Goal: Book appointment/travel/reservation

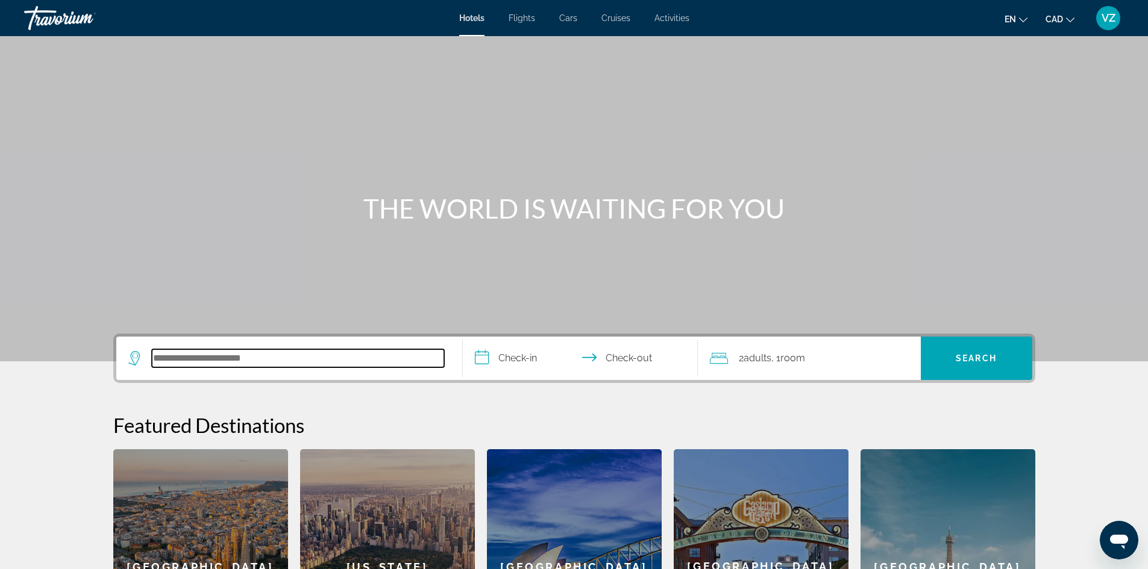
click at [350, 360] on input "Search hotel destination" at bounding box center [298, 359] width 292 height 18
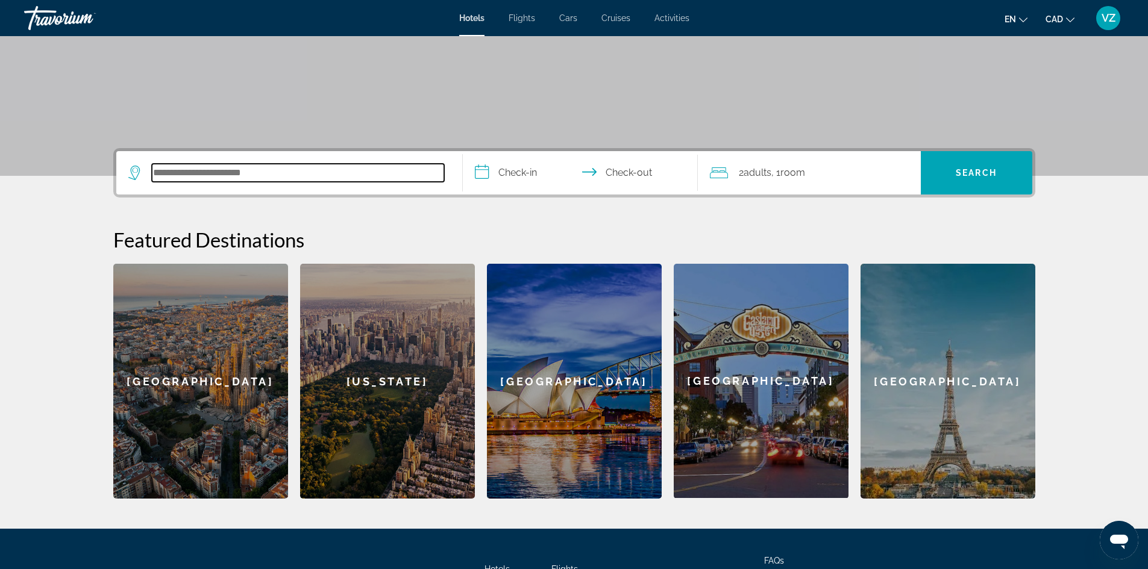
scroll to position [172, 0]
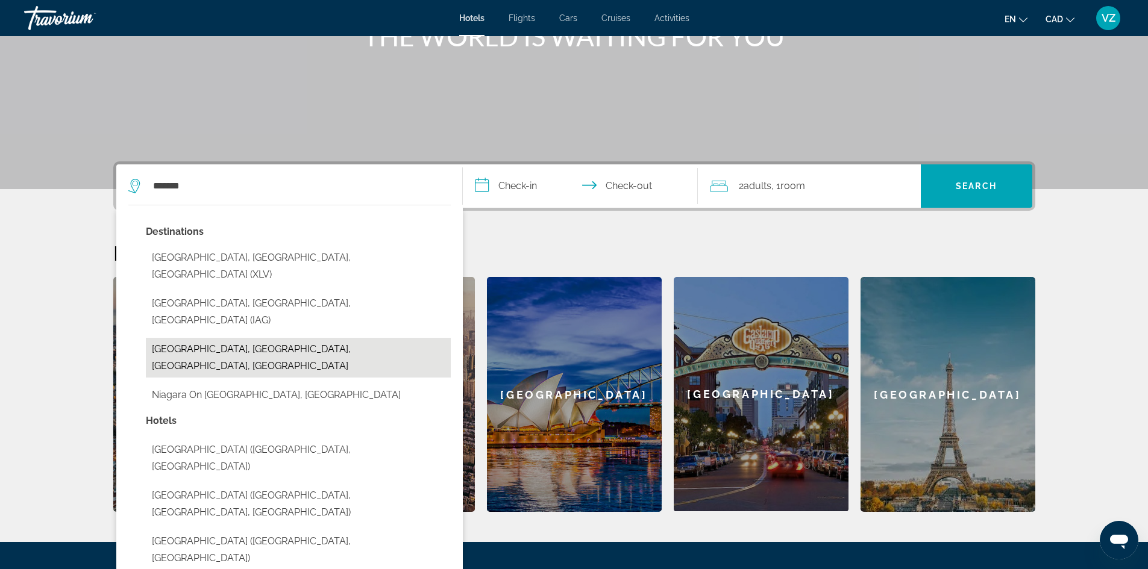
click at [220, 338] on button "Niagara Wine Region, Niagara Falls, ON, Canada" at bounding box center [298, 358] width 305 height 40
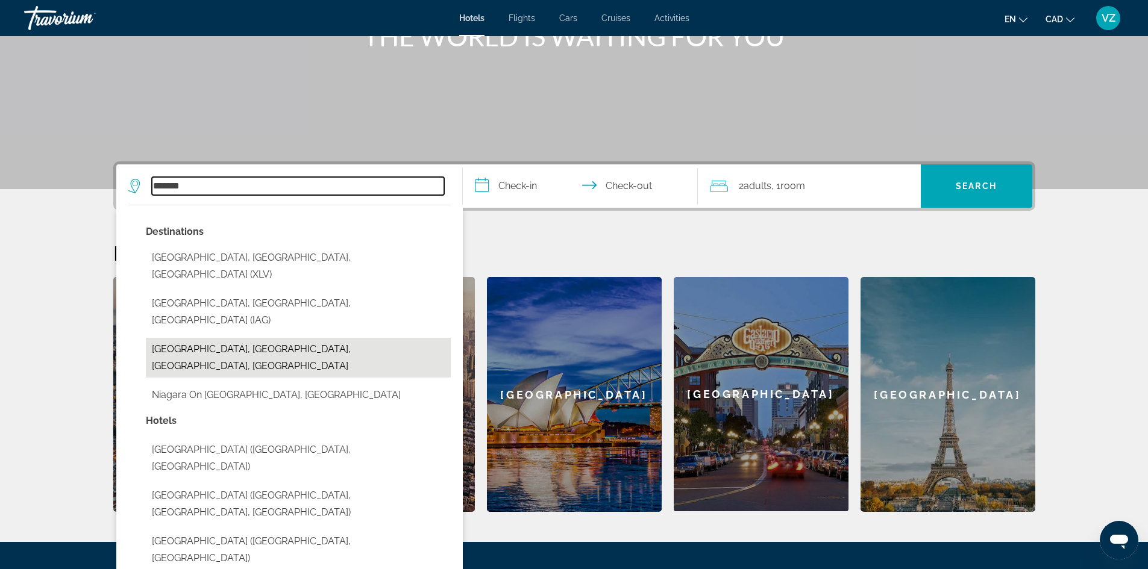
type input "**********"
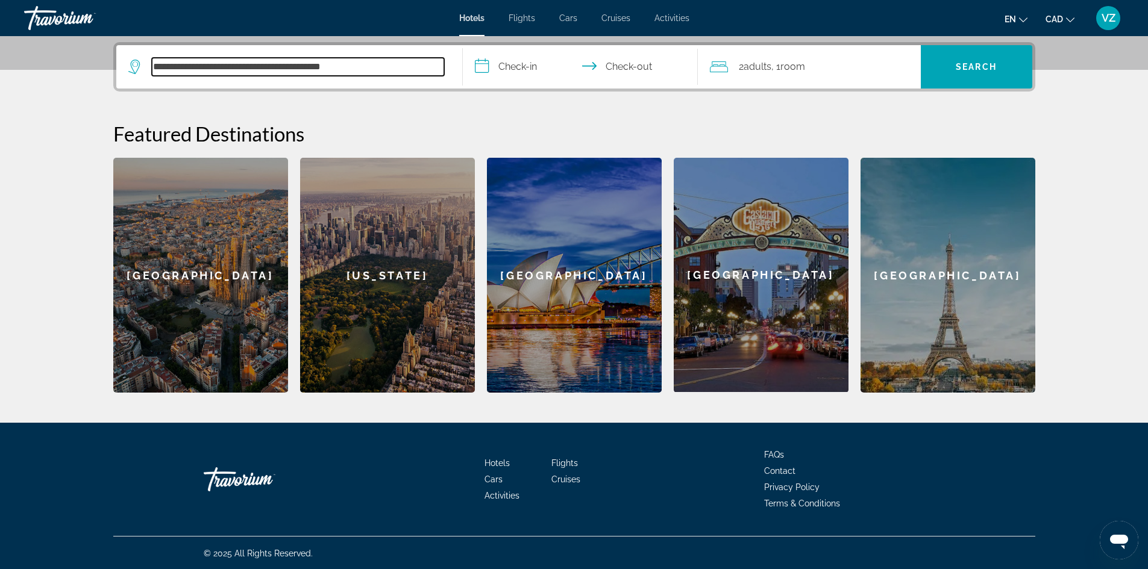
scroll to position [293, 0]
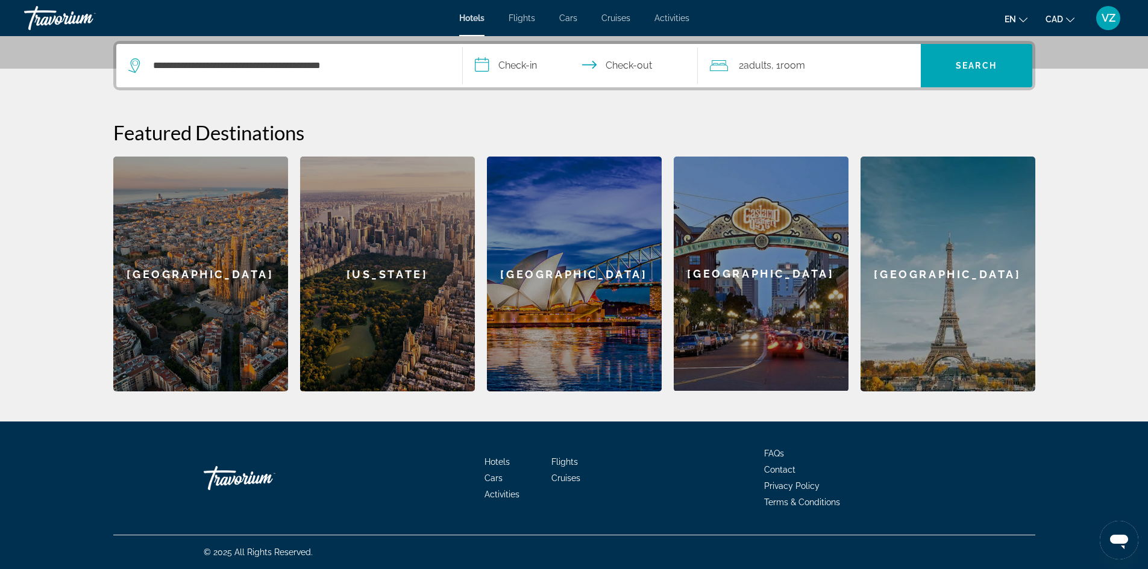
click at [514, 66] on input "**********" at bounding box center [583, 67] width 240 height 47
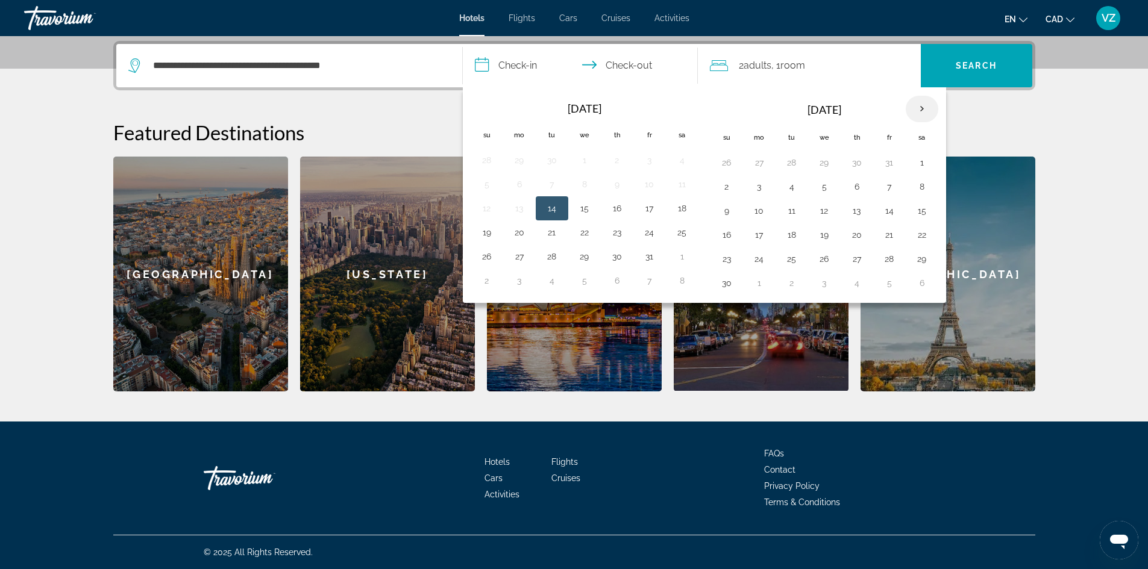
click at [923, 105] on th "Next month" at bounding box center [922, 109] width 33 height 27
click at [890, 209] on button "19" at bounding box center [889, 210] width 19 height 17
click at [727, 231] on button "21" at bounding box center [726, 235] width 19 height 17
type input "**********"
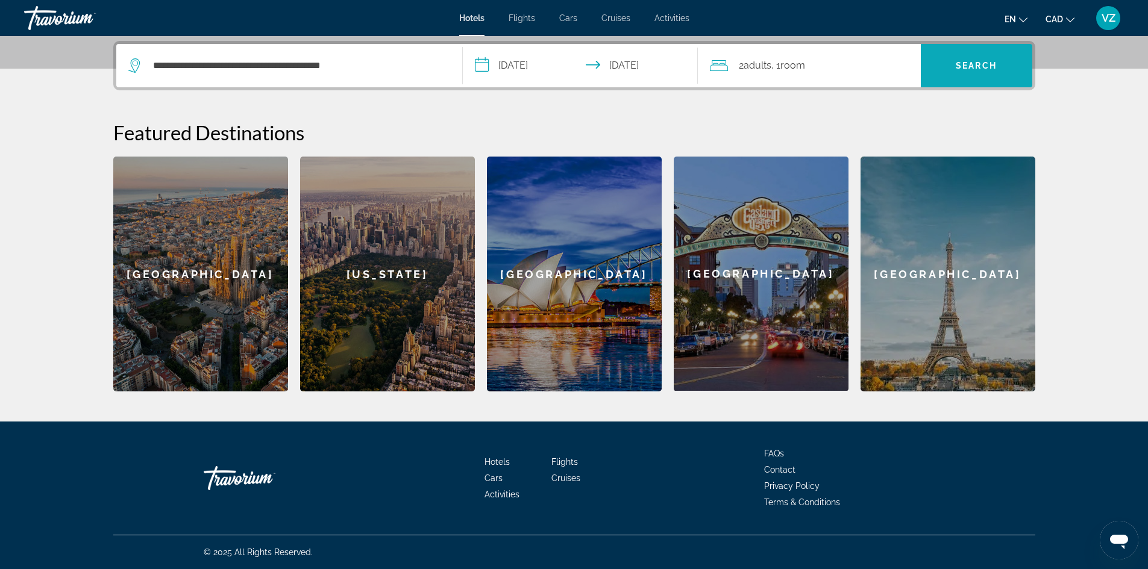
click at [980, 63] on span "Search" at bounding box center [976, 66] width 41 height 10
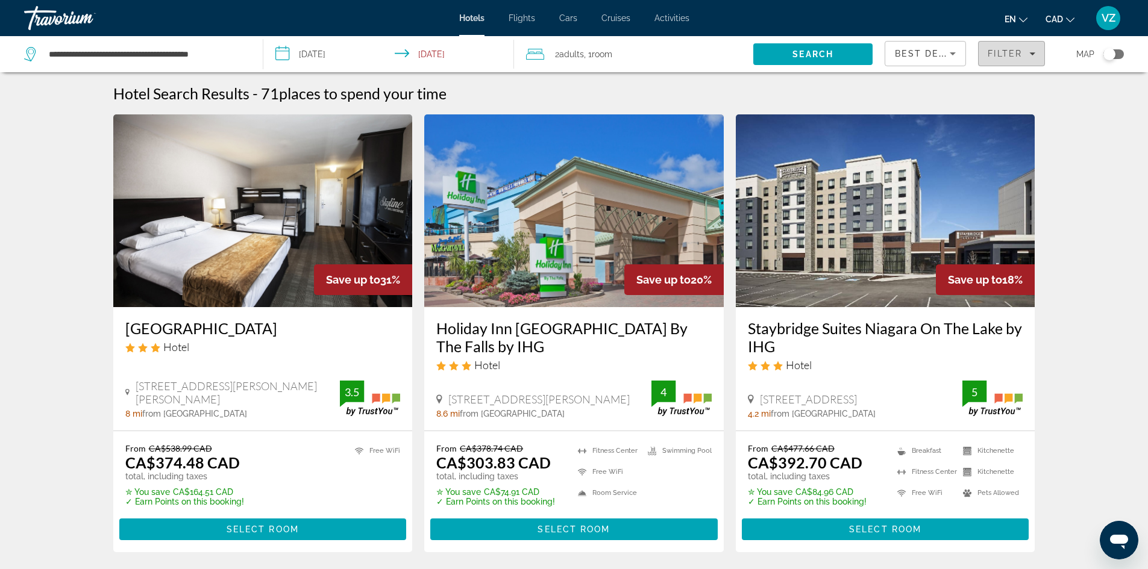
click at [1037, 53] on span "Filters" at bounding box center [1012, 53] width 66 height 29
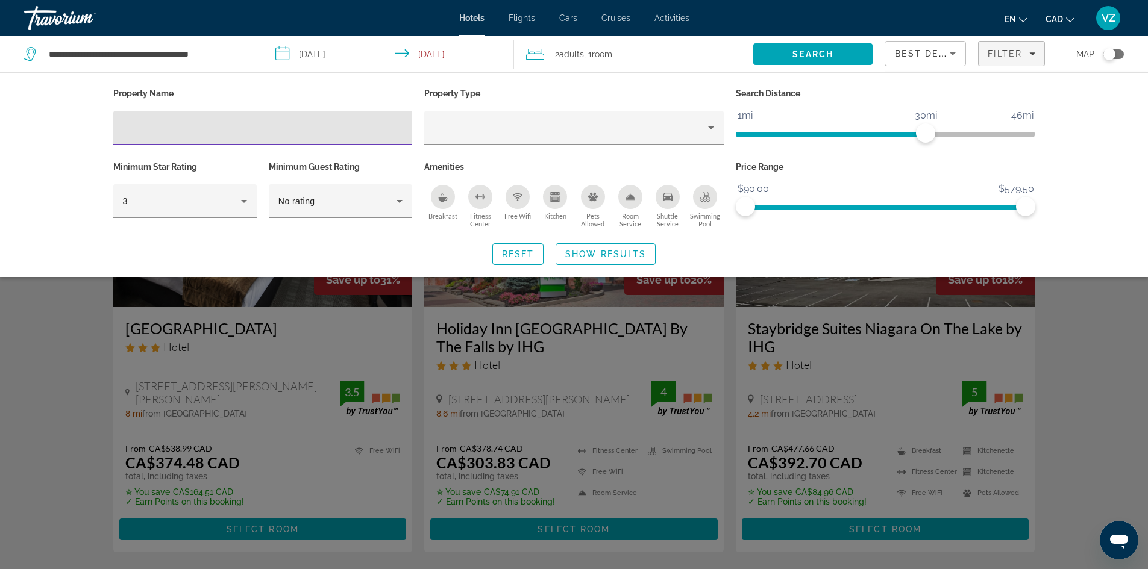
click at [553, 193] on icon "Kitchen" at bounding box center [555, 193] width 9 height 3
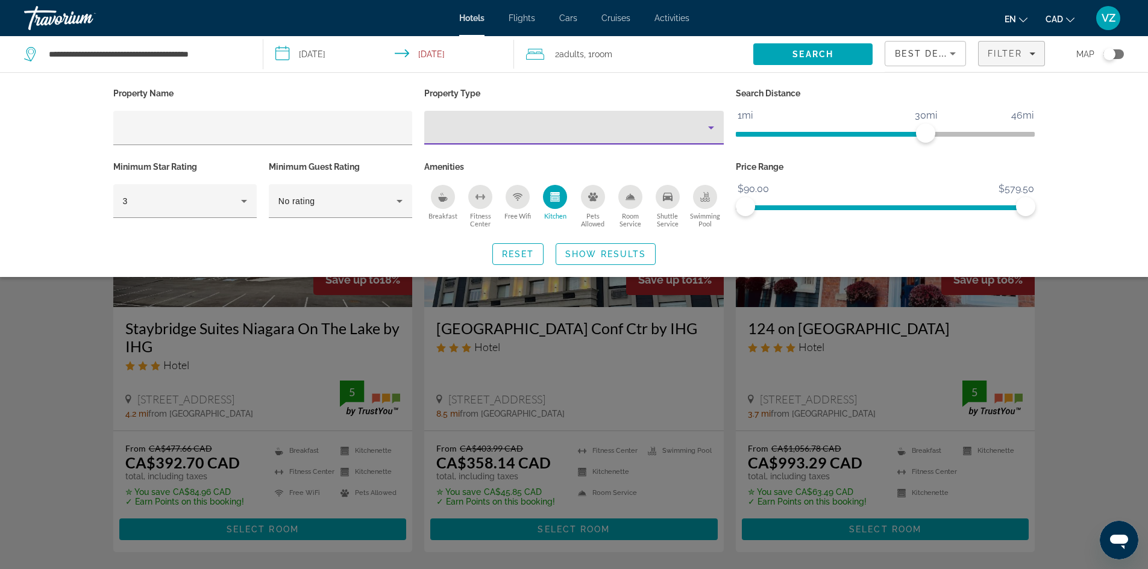
click at [714, 124] on icon "Property type" at bounding box center [711, 128] width 14 height 14
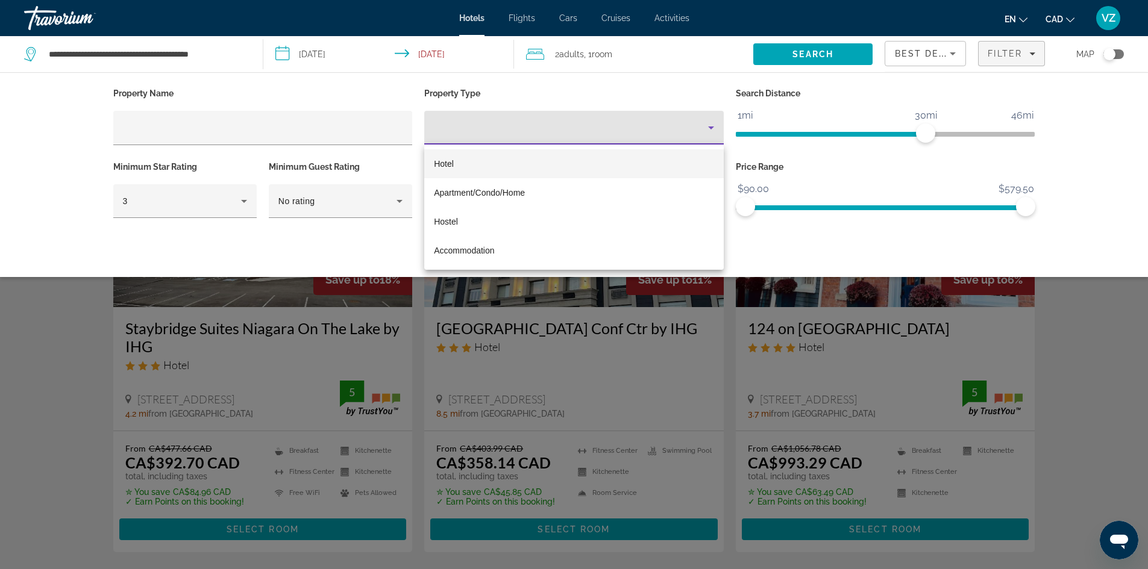
click at [45, 136] on div at bounding box center [574, 284] width 1148 height 569
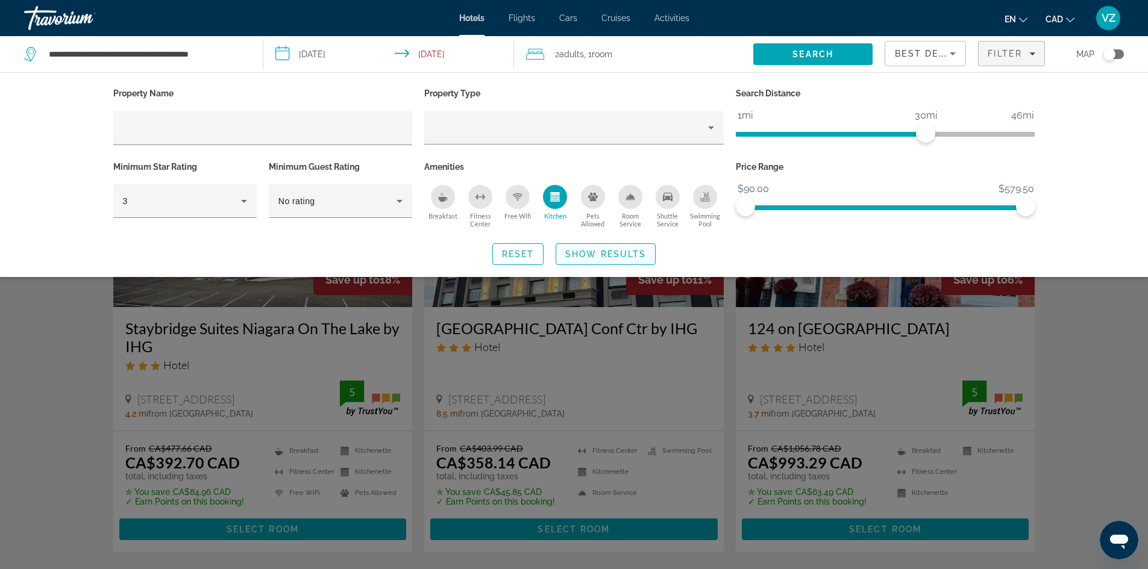
click at [614, 254] on span "Show Results" at bounding box center [605, 254] width 81 height 10
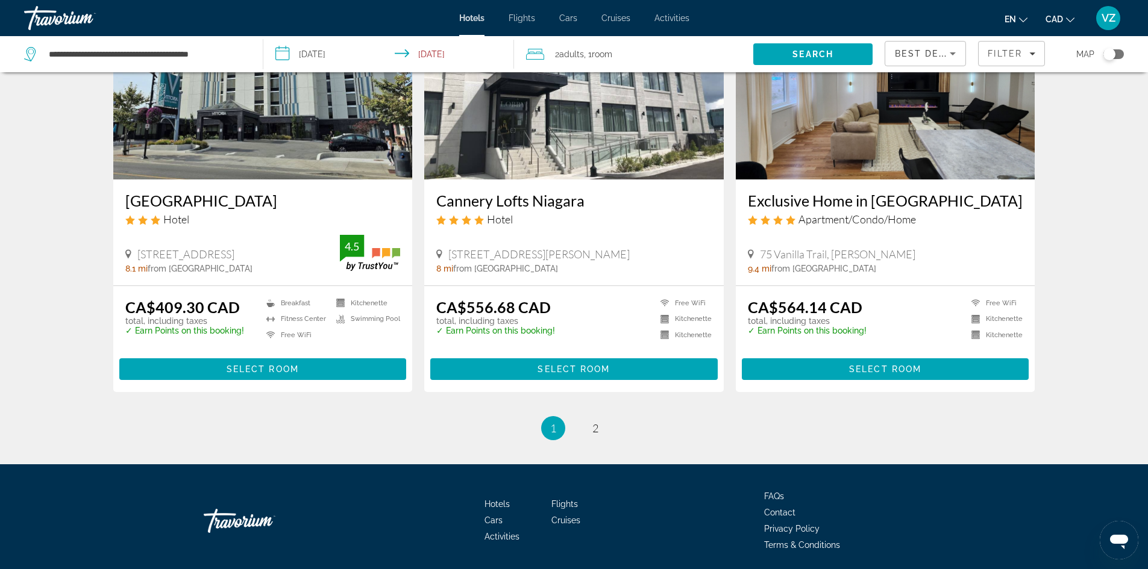
scroll to position [1507, 0]
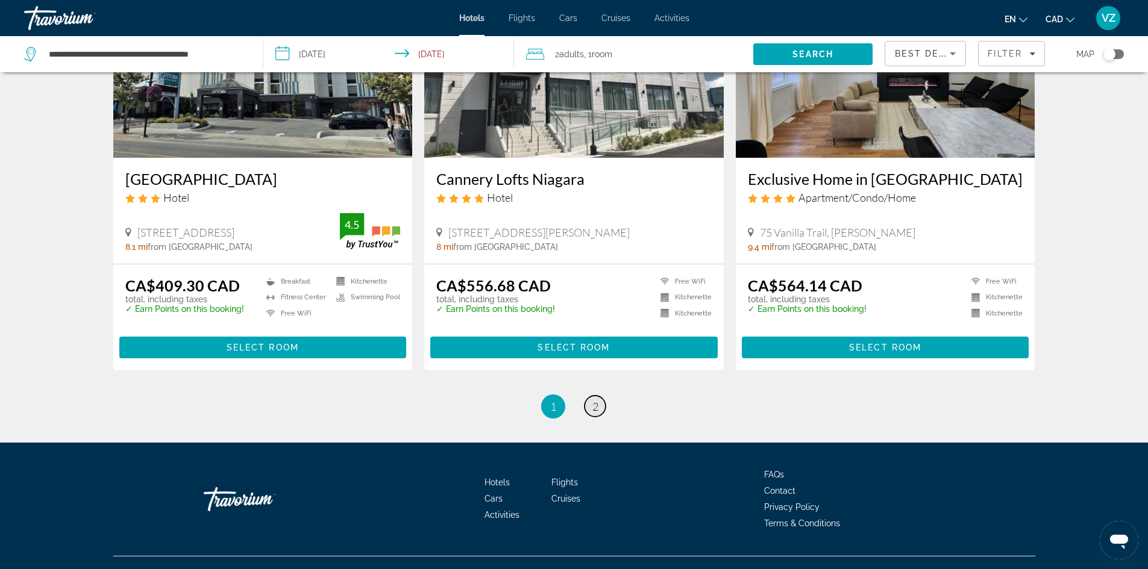
click at [595, 413] on span "2" at bounding box center [595, 406] width 6 height 13
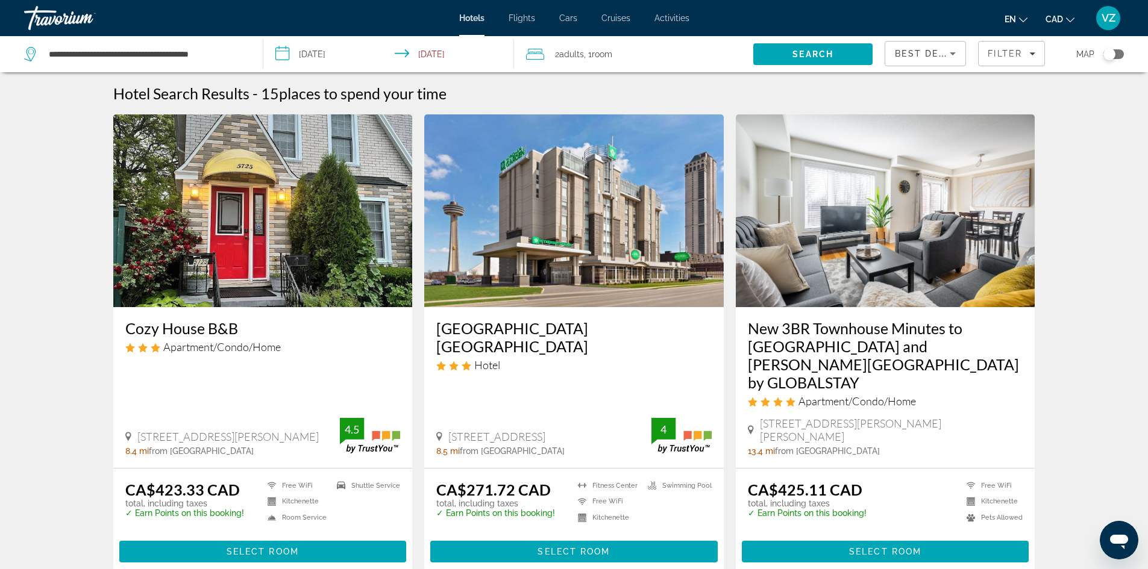
click at [42, 163] on div "Hotel Search Results - 15 places to spend your time Cozy House B&B Apartment/Co…" at bounding box center [574, 353] width 1148 height 539
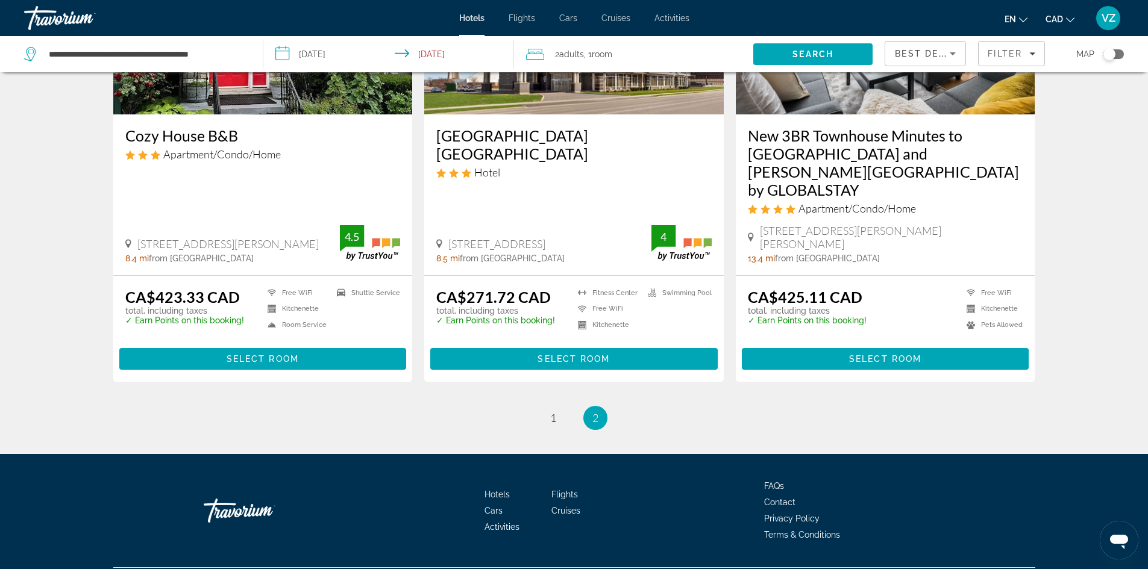
scroll to position [194, 0]
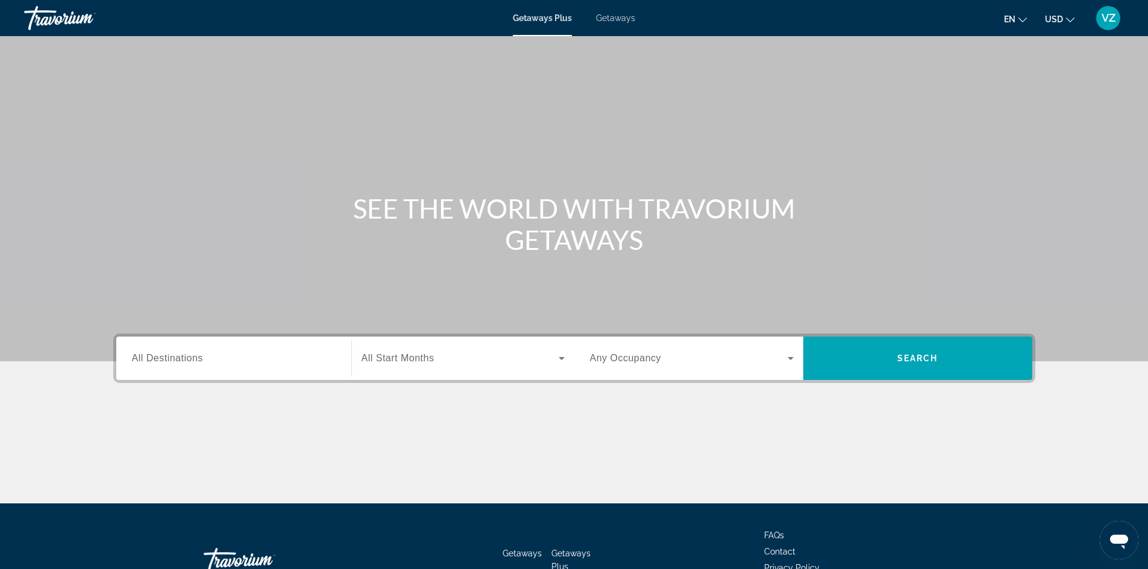
click at [281, 354] on input "Destination All Destinations" at bounding box center [234, 359] width 204 height 14
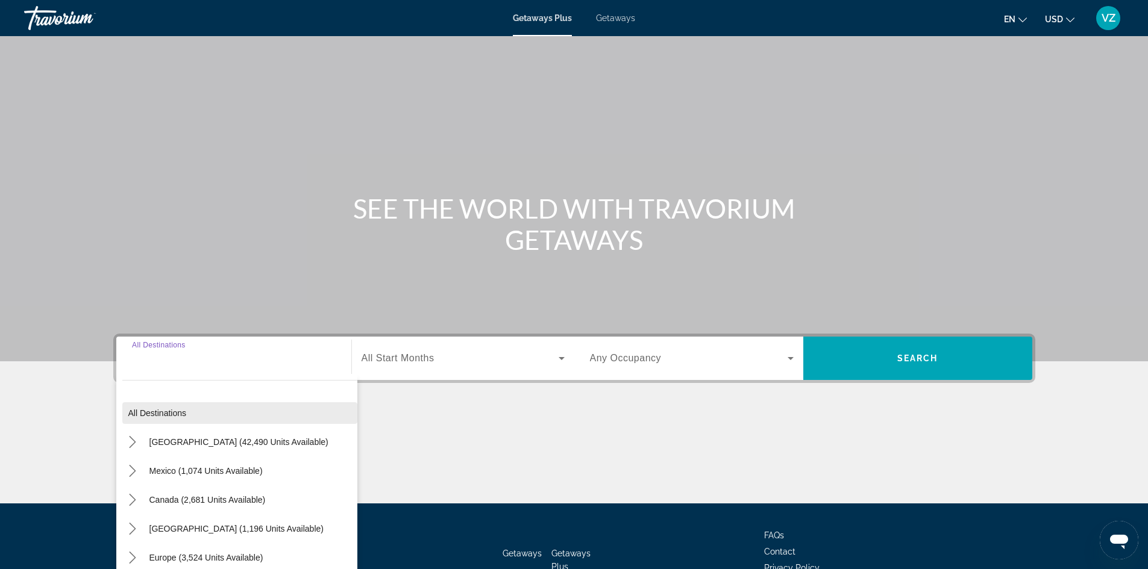
scroll to position [82, 0]
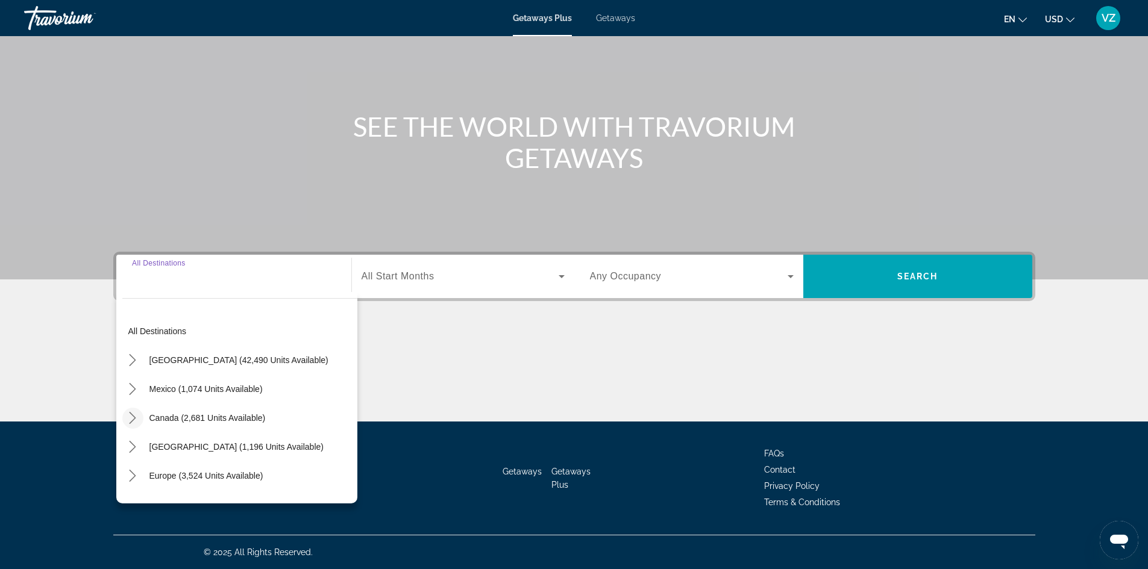
click at [131, 416] on icon "Toggle Canada (2,681 units available) submenu" at bounding box center [133, 418] width 12 height 12
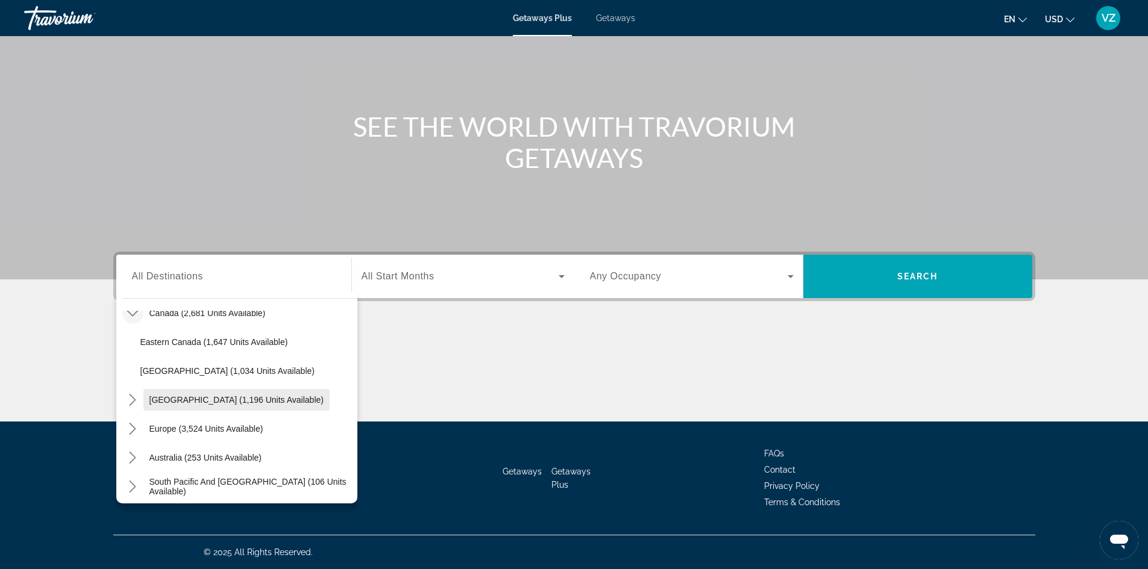
scroll to position [121, 0]
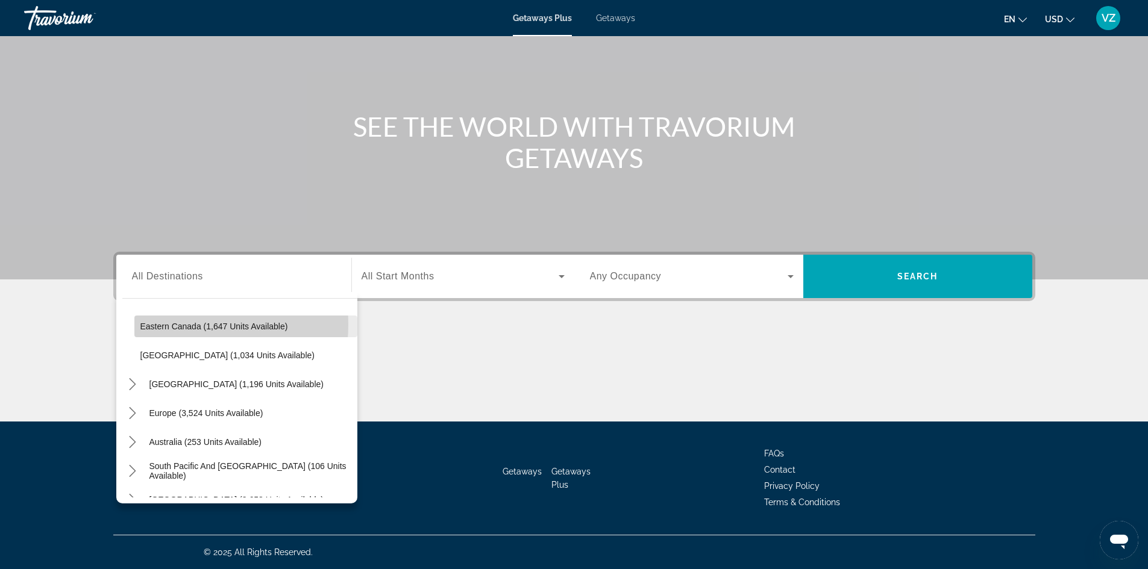
click at [174, 325] on span "Eastern Canada (1,647 units available)" at bounding box center [214, 327] width 148 height 10
type input "**********"
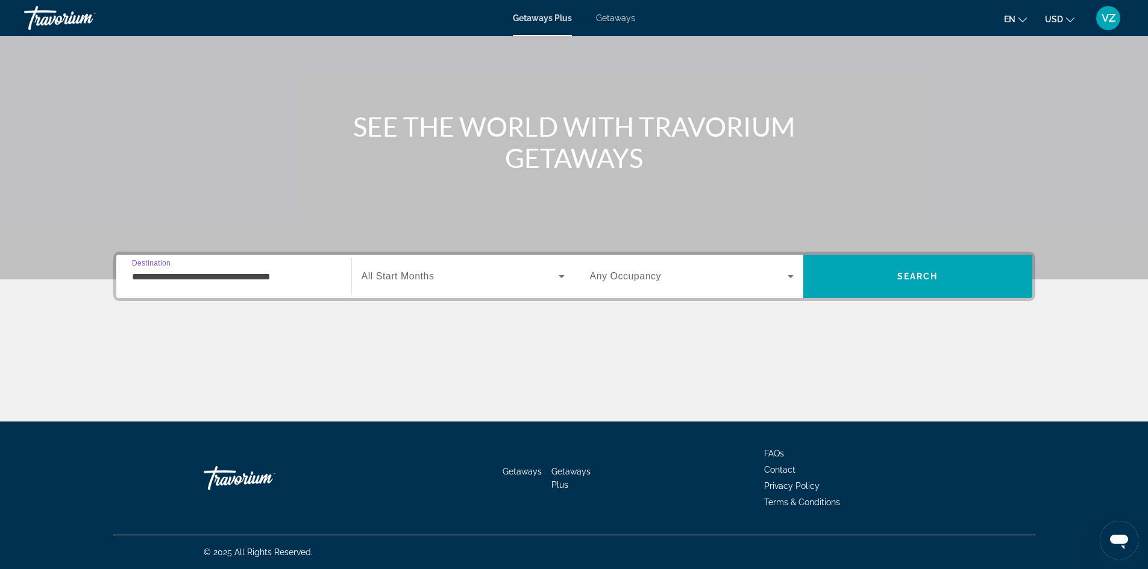
click at [480, 271] on span "Search widget" at bounding box center [460, 276] width 197 height 14
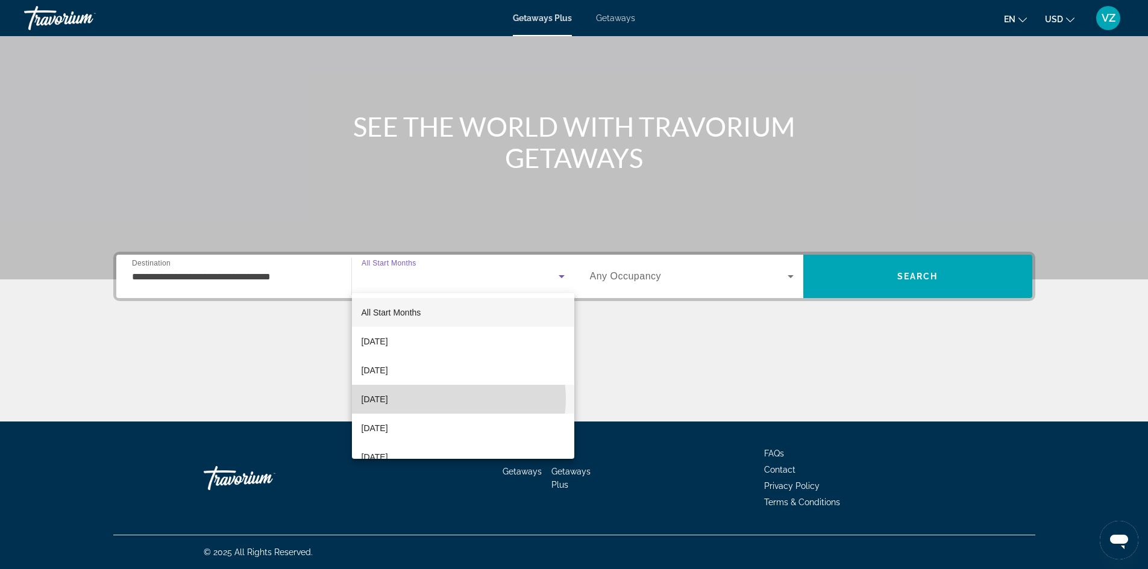
click at [447, 399] on mat-option "[DATE]" at bounding box center [463, 399] width 222 height 29
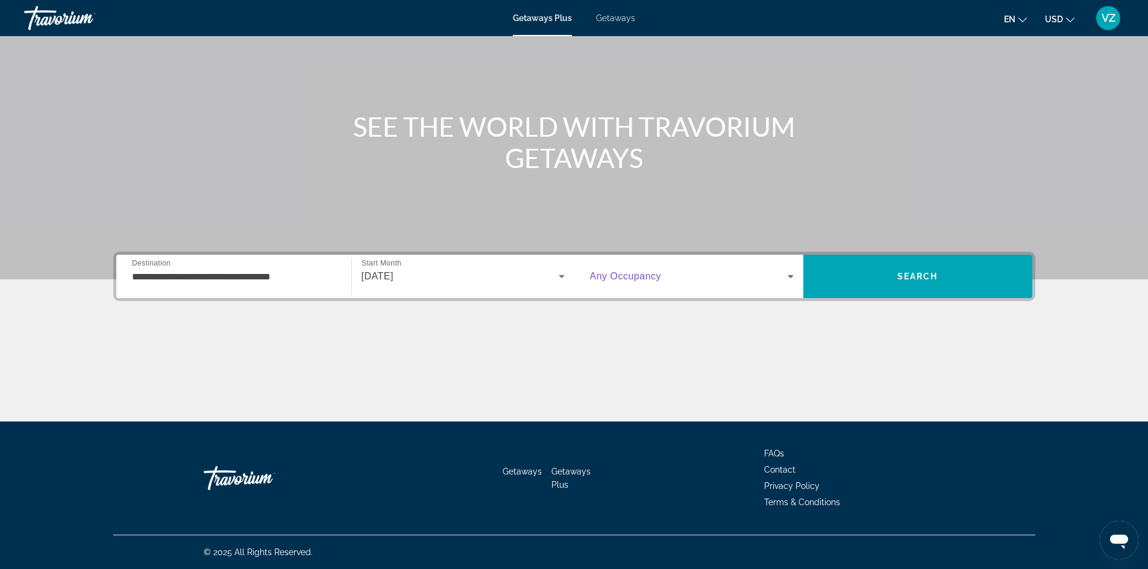
click at [685, 274] on span "Search widget" at bounding box center [689, 276] width 198 height 14
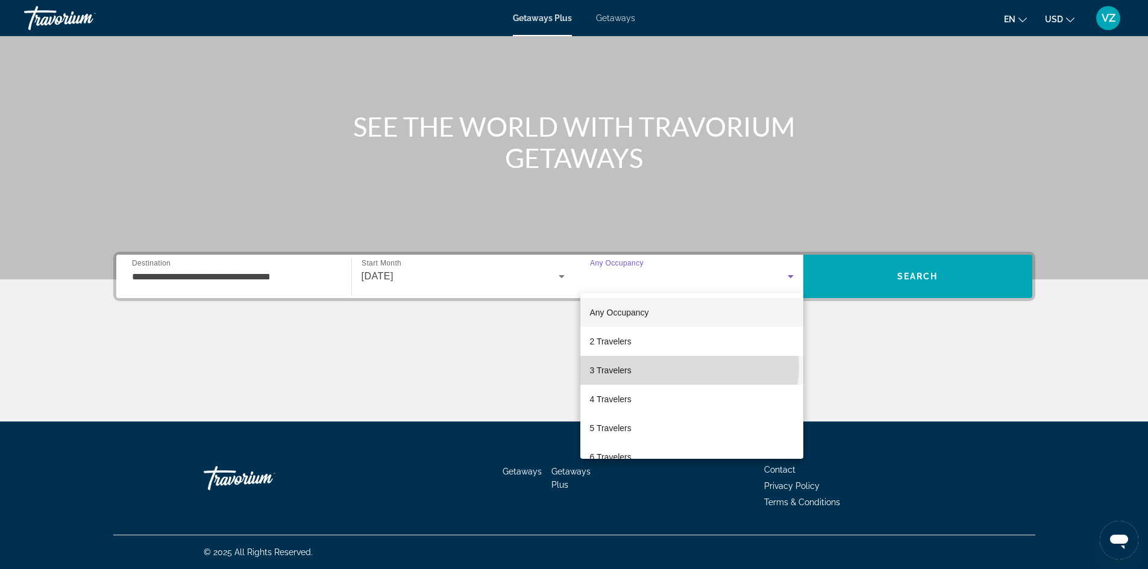
click at [689, 366] on mat-option "3 Travelers" at bounding box center [691, 370] width 223 height 29
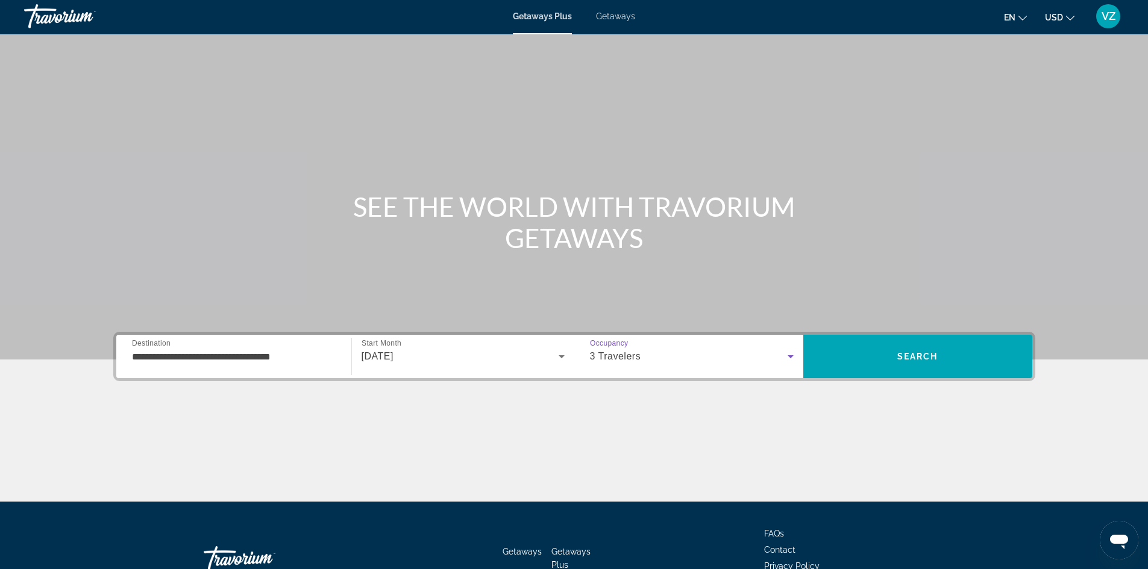
scroll to position [0, 0]
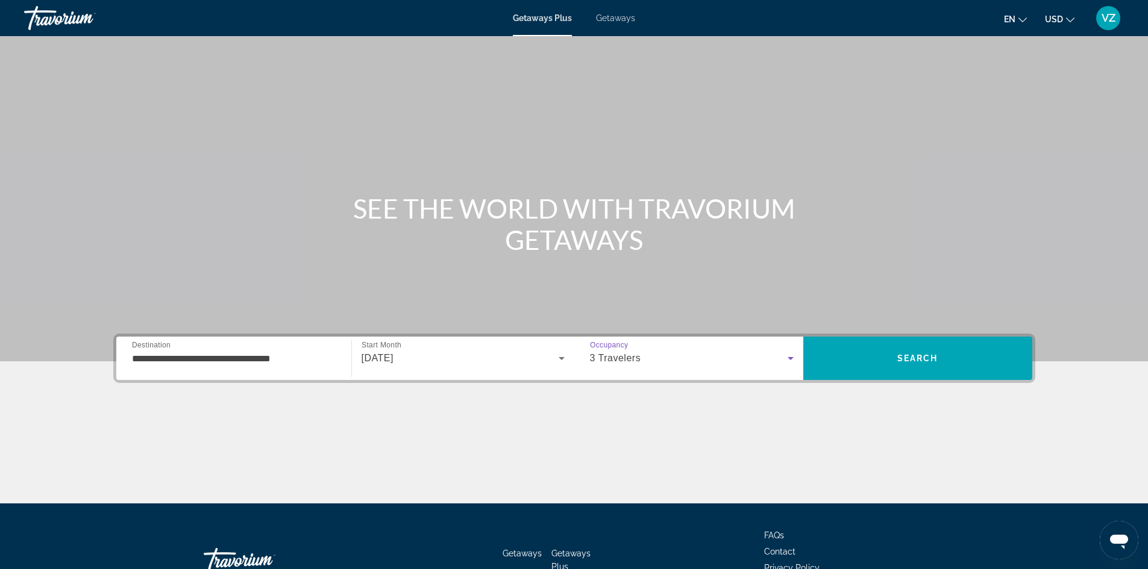
click at [617, 14] on span "Getaways" at bounding box center [615, 18] width 39 height 10
click at [263, 354] on input "Destination All Destinations" at bounding box center [234, 359] width 204 height 14
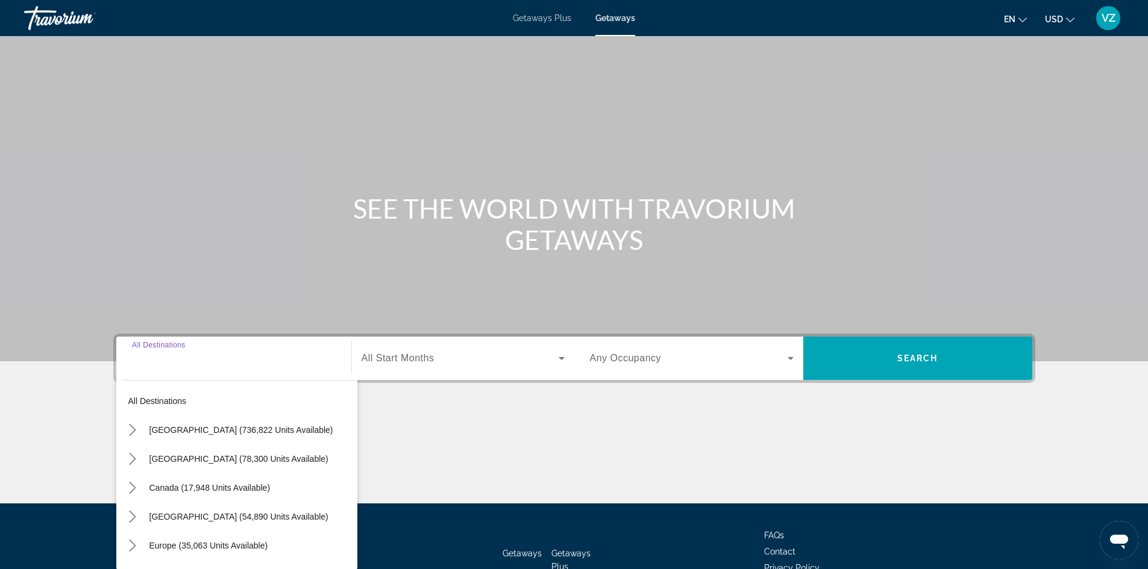
scroll to position [82, 0]
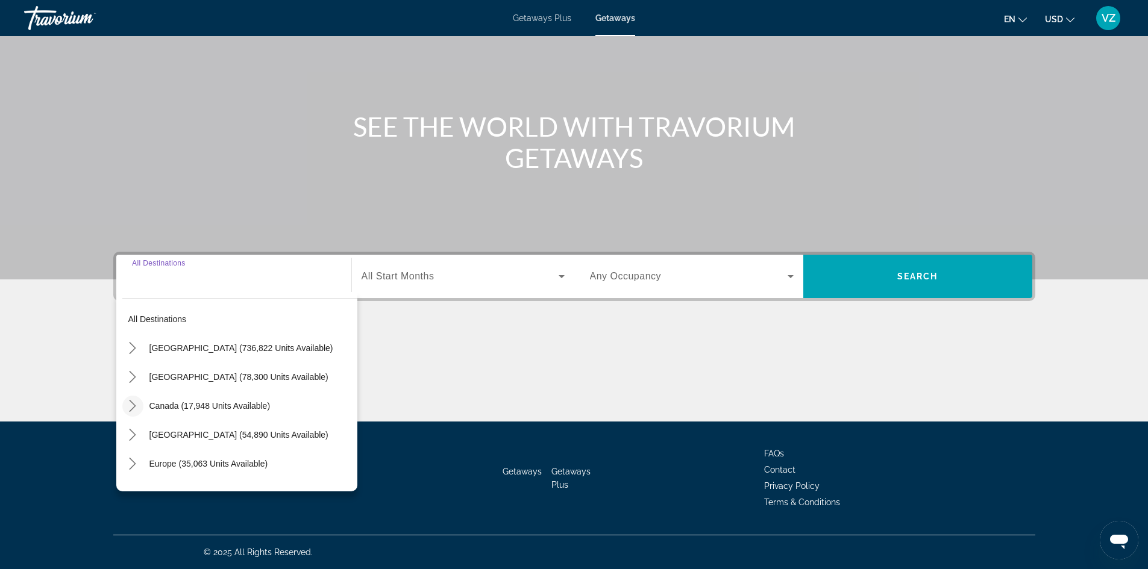
click at [128, 405] on icon "Toggle Canada (17,948 units available) submenu" at bounding box center [133, 406] width 12 height 12
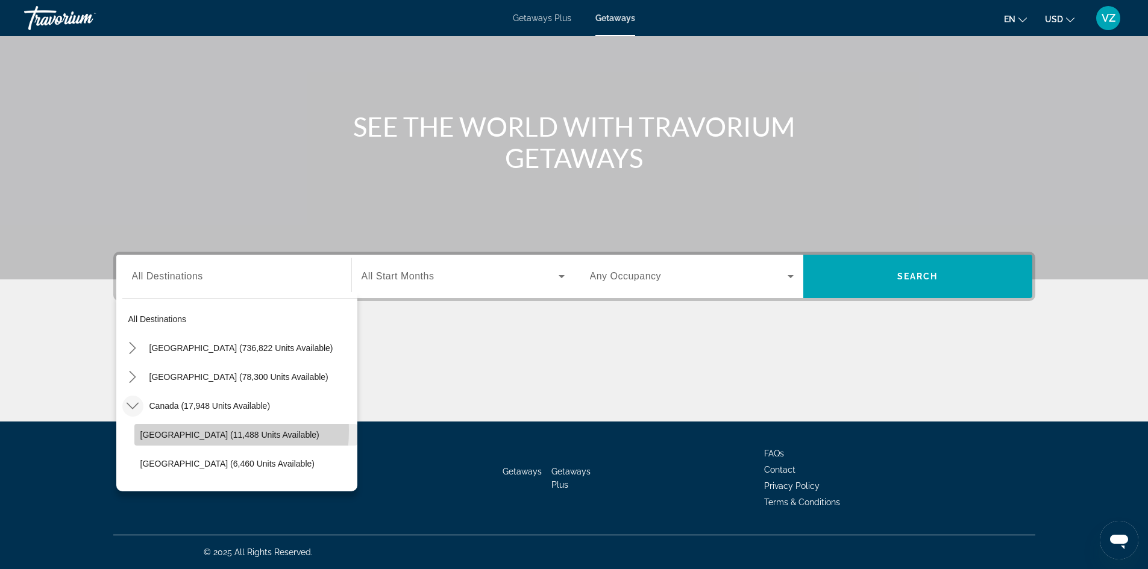
click at [171, 430] on span "[GEOGRAPHIC_DATA] (11,488 units available)" at bounding box center [229, 435] width 179 height 10
type input "**********"
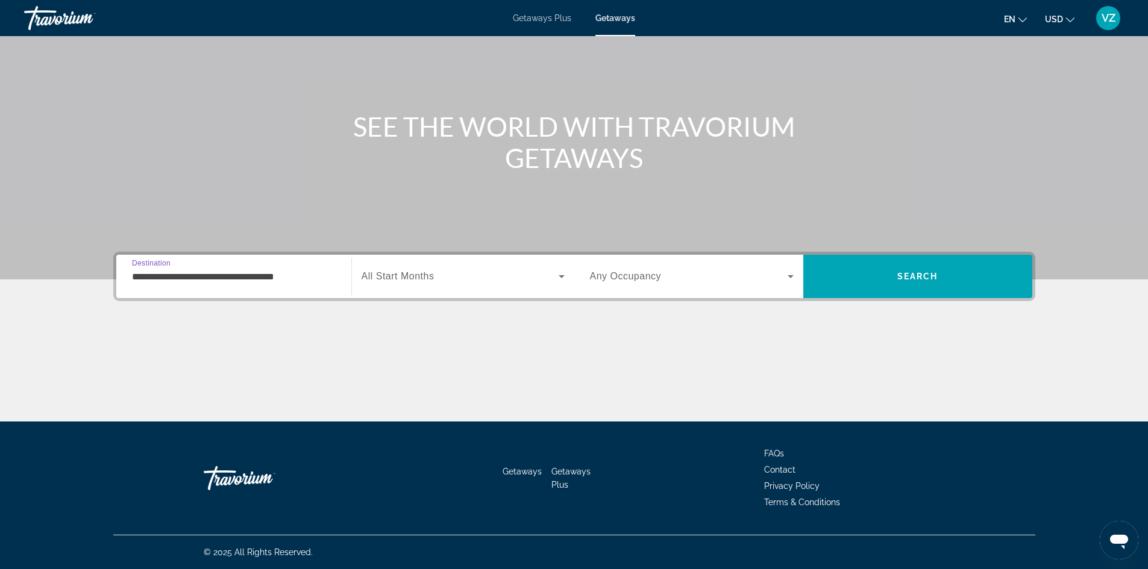
click at [469, 272] on span "Search widget" at bounding box center [460, 276] width 197 height 14
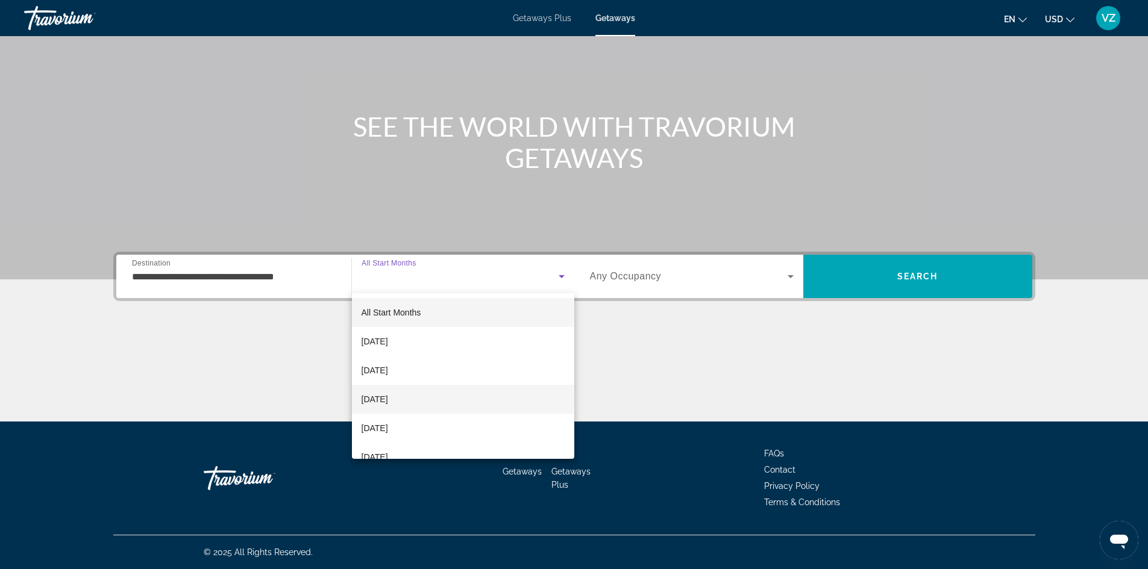
click at [437, 398] on mat-option "[DATE]" at bounding box center [463, 399] width 222 height 29
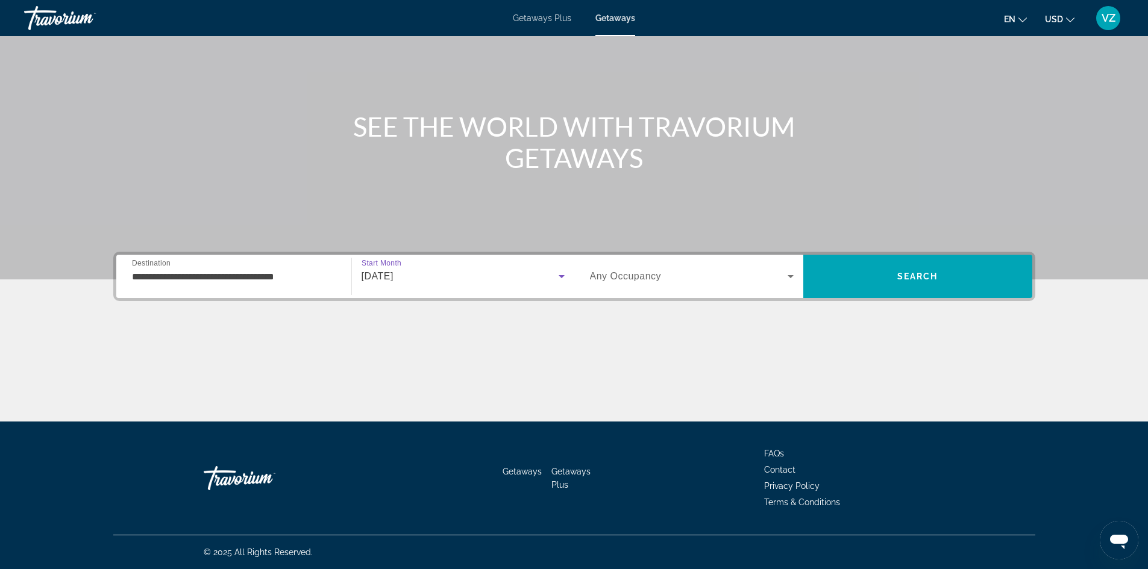
click at [712, 269] on div "Search widget" at bounding box center [692, 277] width 204 height 34
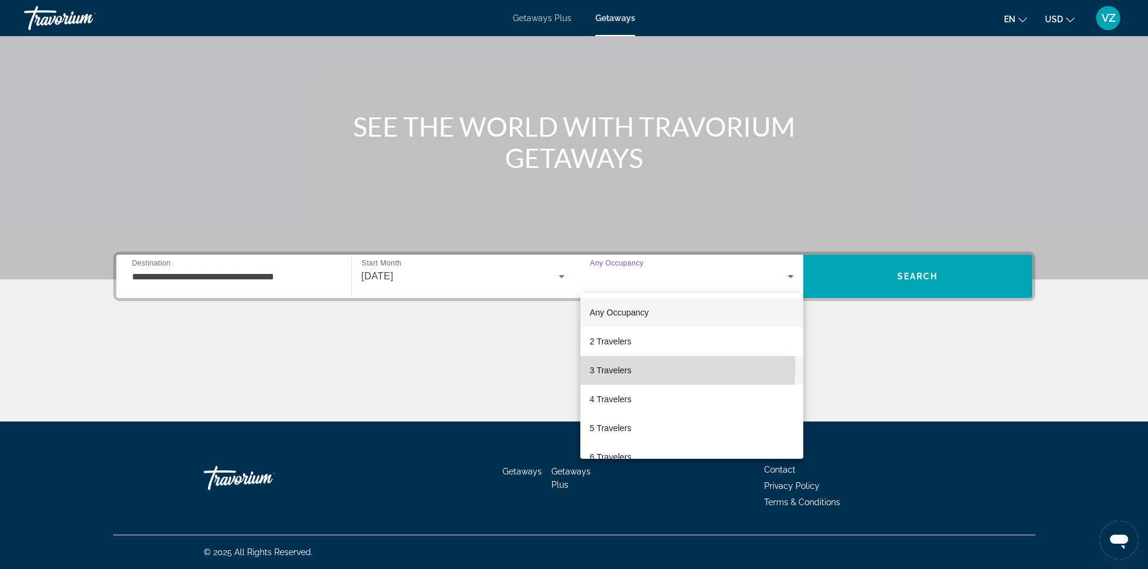
click at [665, 366] on mat-option "3 Travelers" at bounding box center [691, 370] width 223 height 29
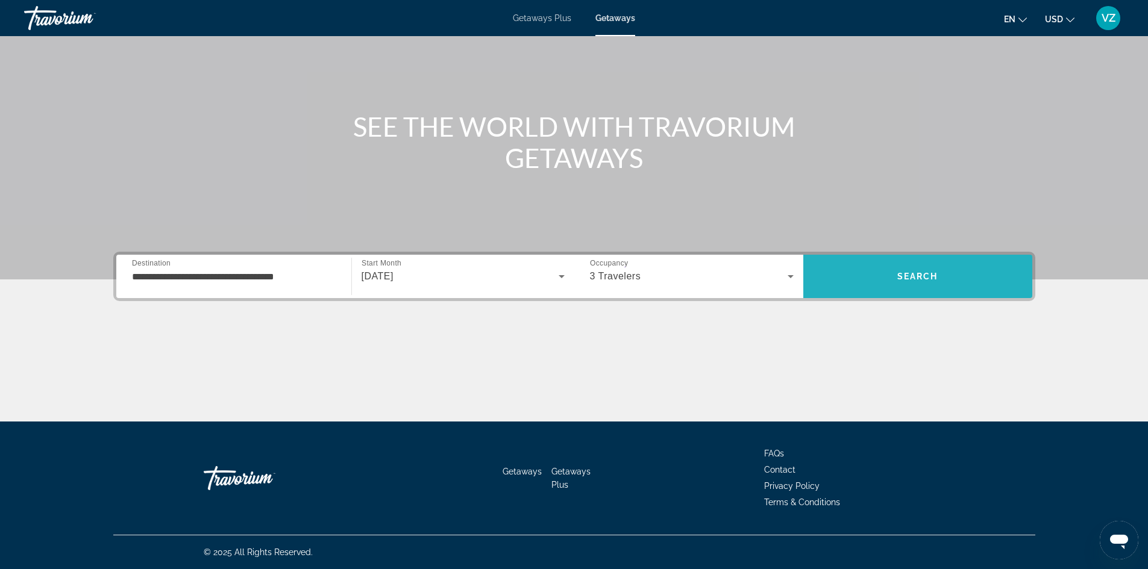
click at [912, 269] on span "Search" at bounding box center [917, 276] width 229 height 29
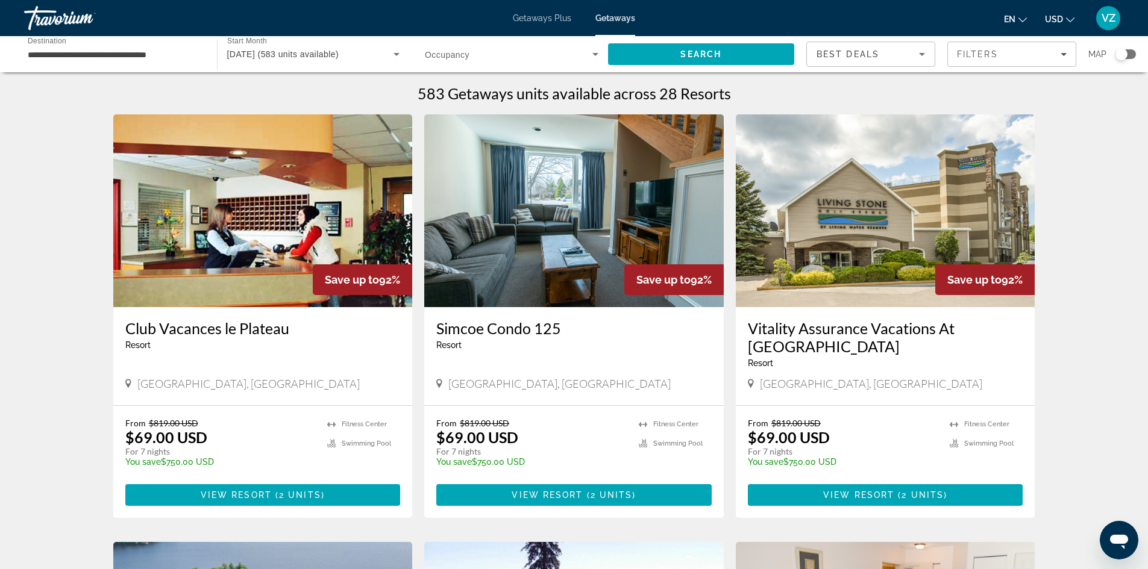
click at [922, 53] on icon "Sort by" at bounding box center [922, 54] width 6 height 3
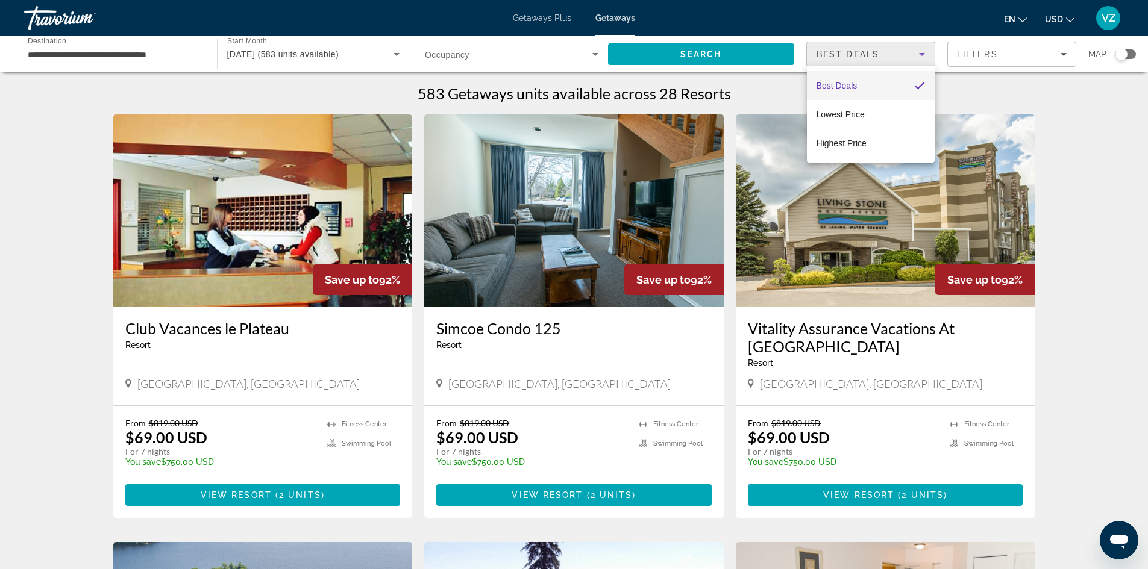
click at [1107, 178] on div at bounding box center [574, 284] width 1148 height 569
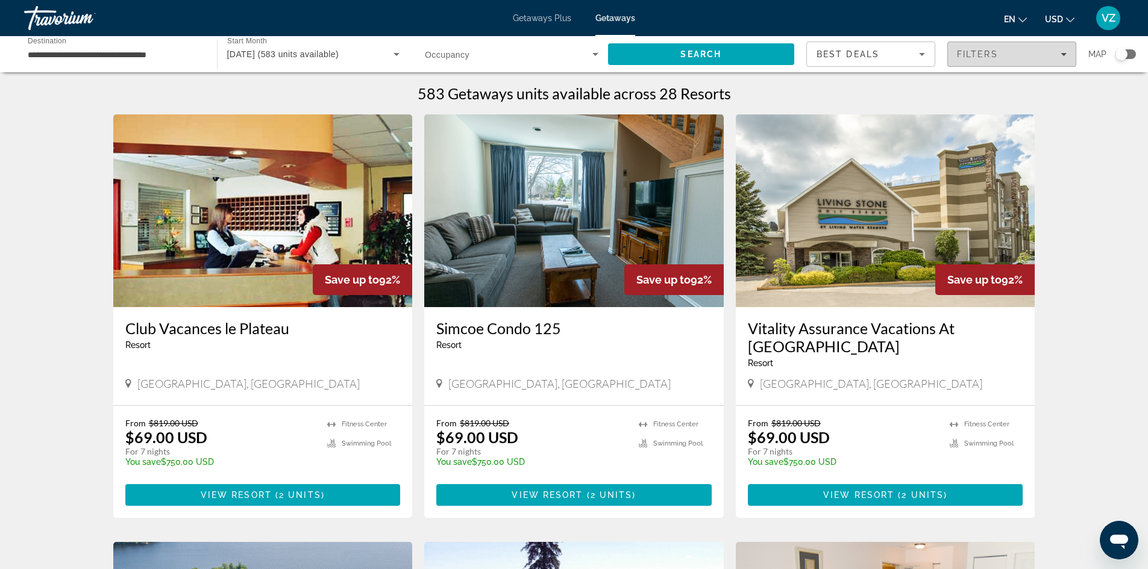
click at [1064, 55] on icon "Filters" at bounding box center [1064, 54] width 6 height 3
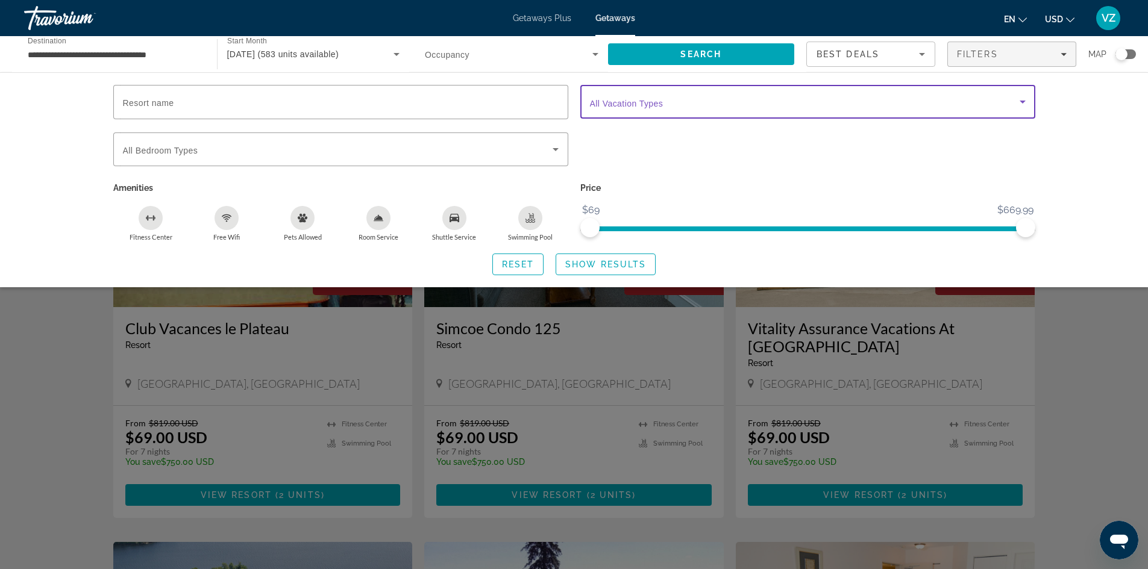
click at [711, 102] on span "Search widget" at bounding box center [805, 102] width 430 height 14
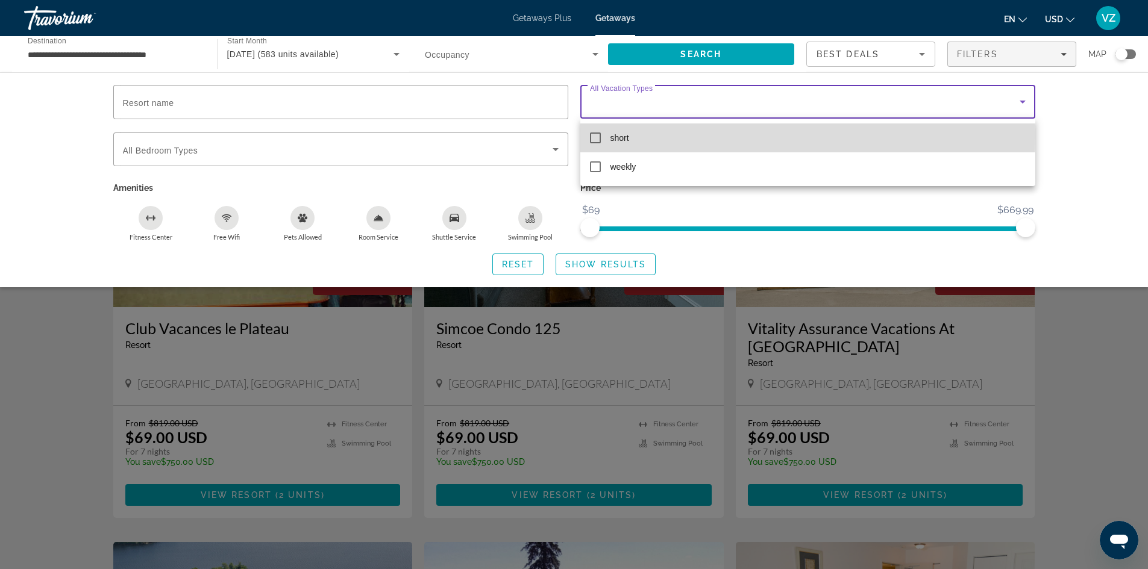
click at [672, 135] on mat-option "short" at bounding box center [807, 138] width 455 height 29
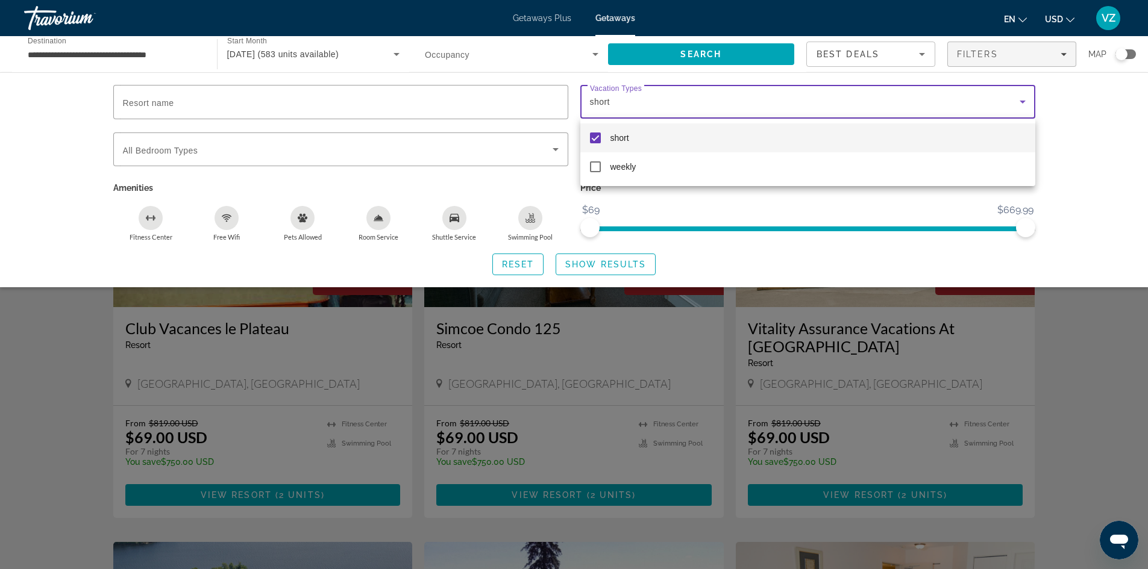
click at [1079, 123] on div at bounding box center [574, 284] width 1148 height 569
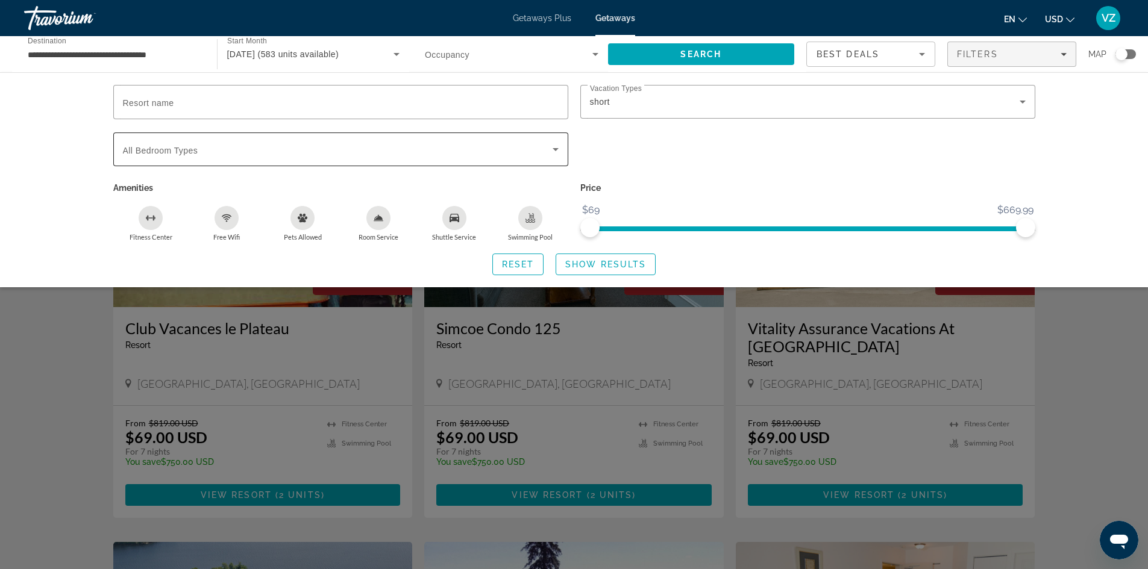
click at [554, 146] on icon "Search widget" at bounding box center [555, 149] width 14 height 14
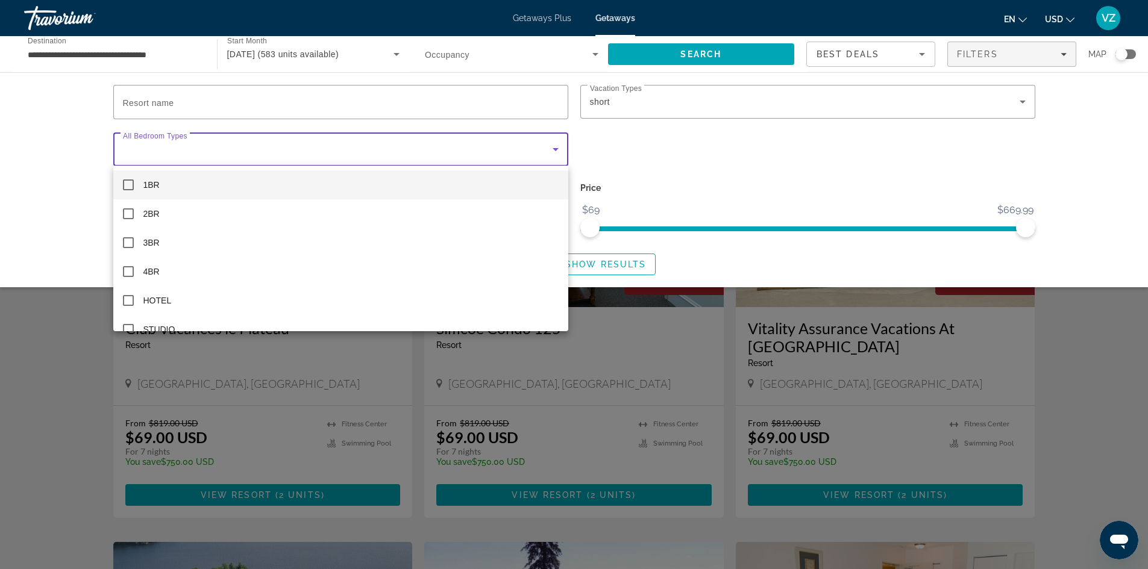
click at [54, 173] on div at bounding box center [574, 284] width 1148 height 569
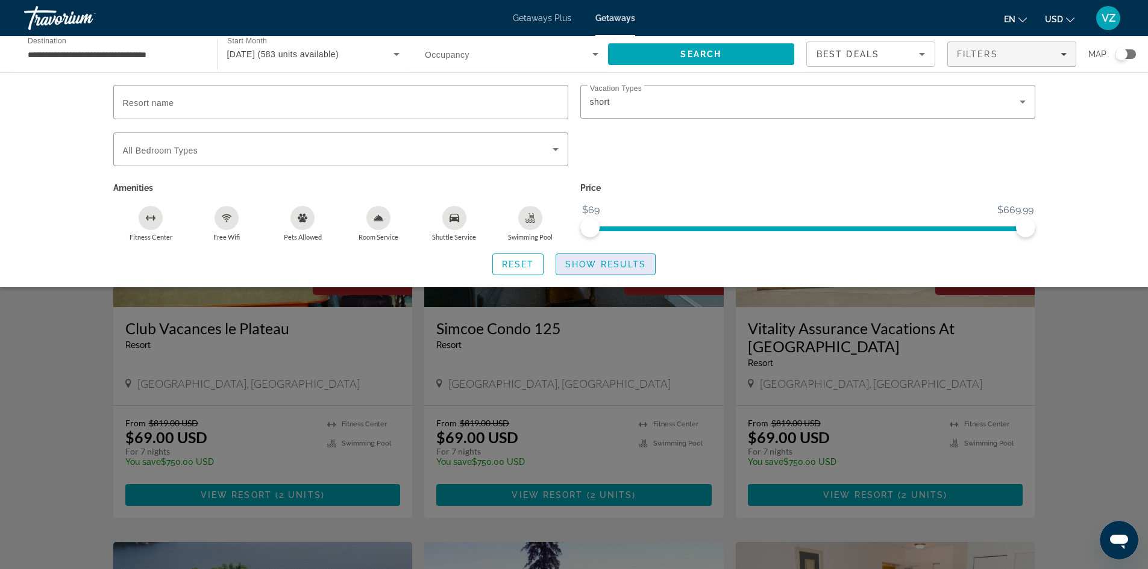
click at [599, 262] on span "Show Results" at bounding box center [605, 265] width 81 height 10
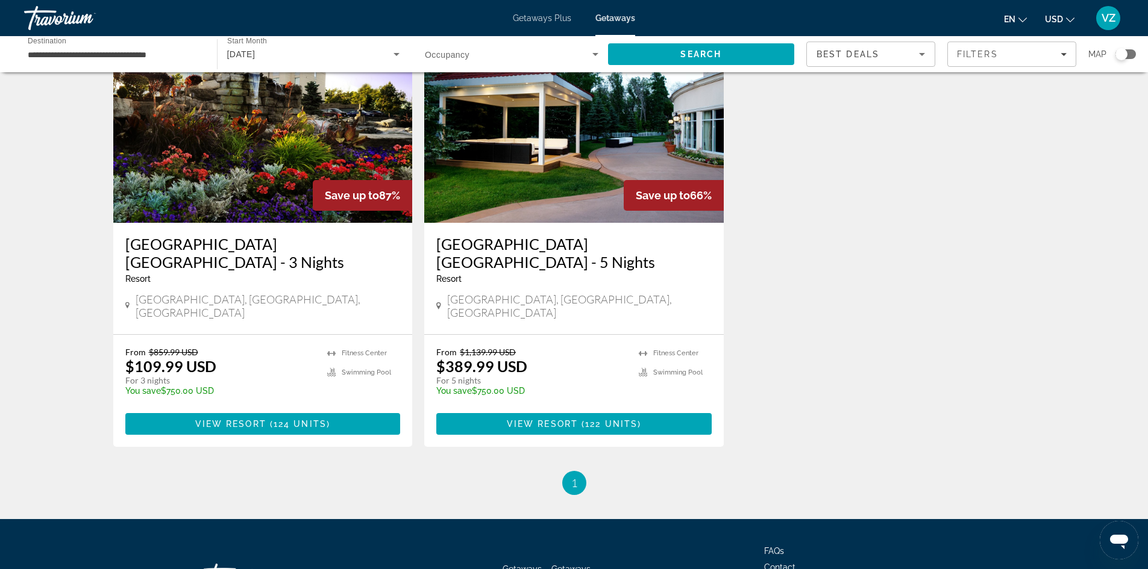
scroll to position [121, 0]
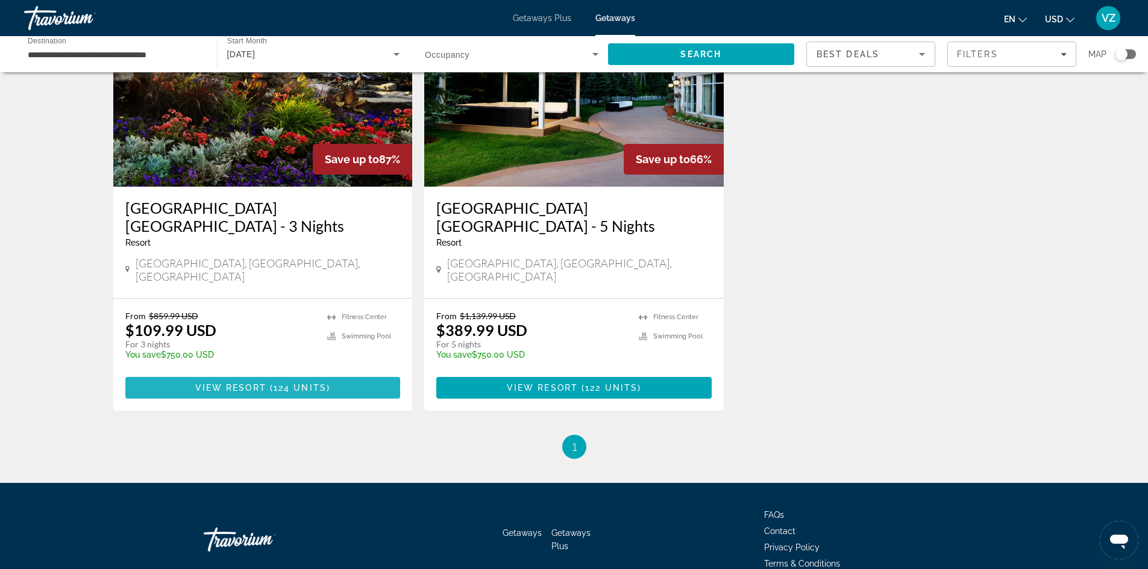
click at [268, 383] on span "Main content" at bounding box center [268, 388] width 4 height 10
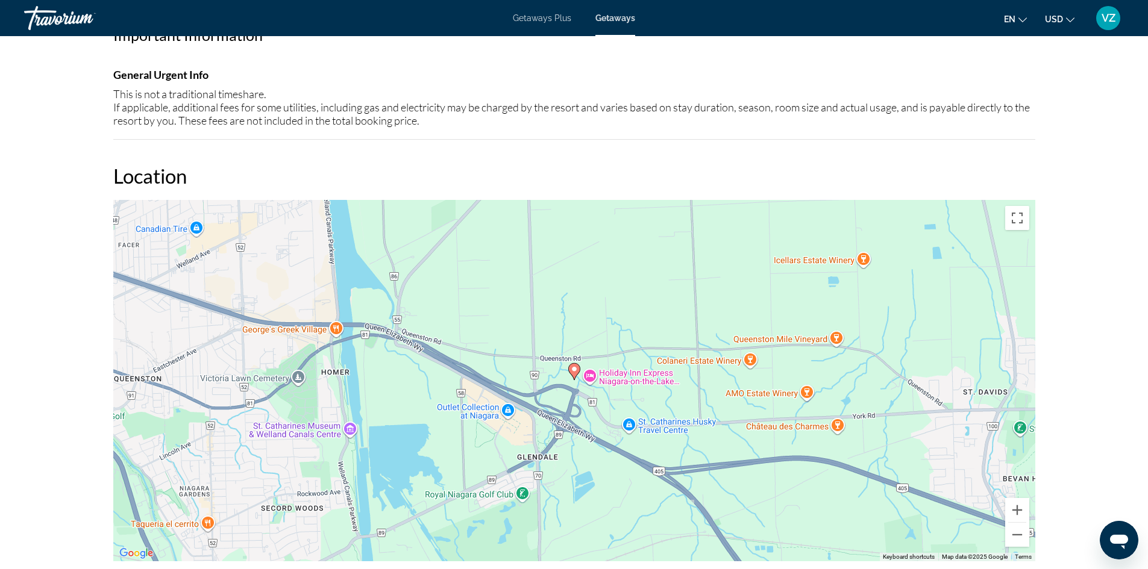
scroll to position [1145, 0]
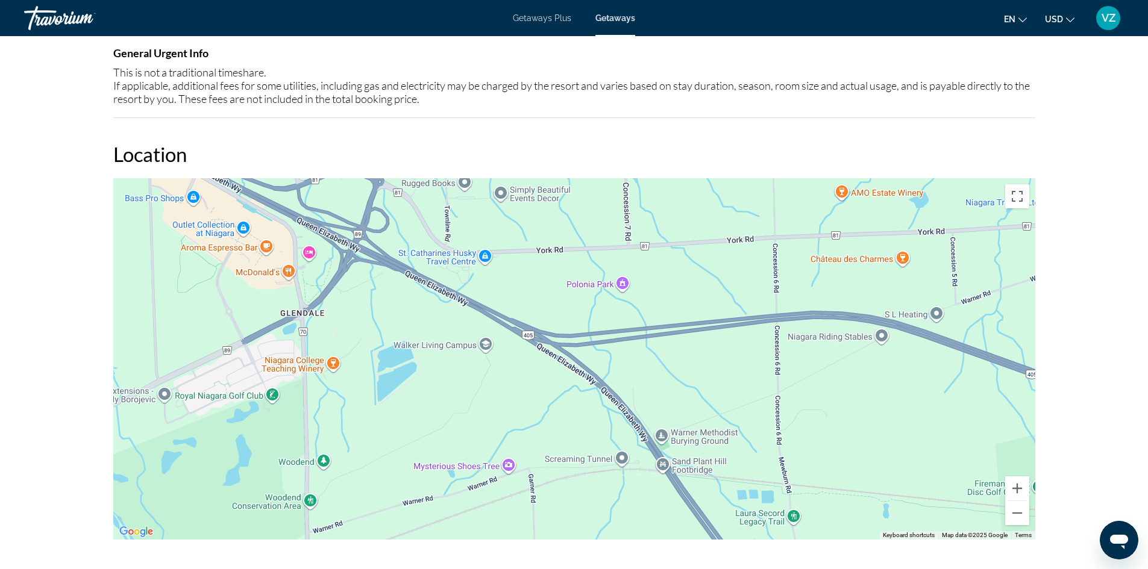
drag, startPoint x: 684, startPoint y: 412, endPoint x: 690, endPoint y: 294, distance: 117.7
click at [690, 294] on div "To activate drag with keyboard, press Alt + Enter. Once in keyboard drag state,…" at bounding box center [574, 359] width 922 height 362
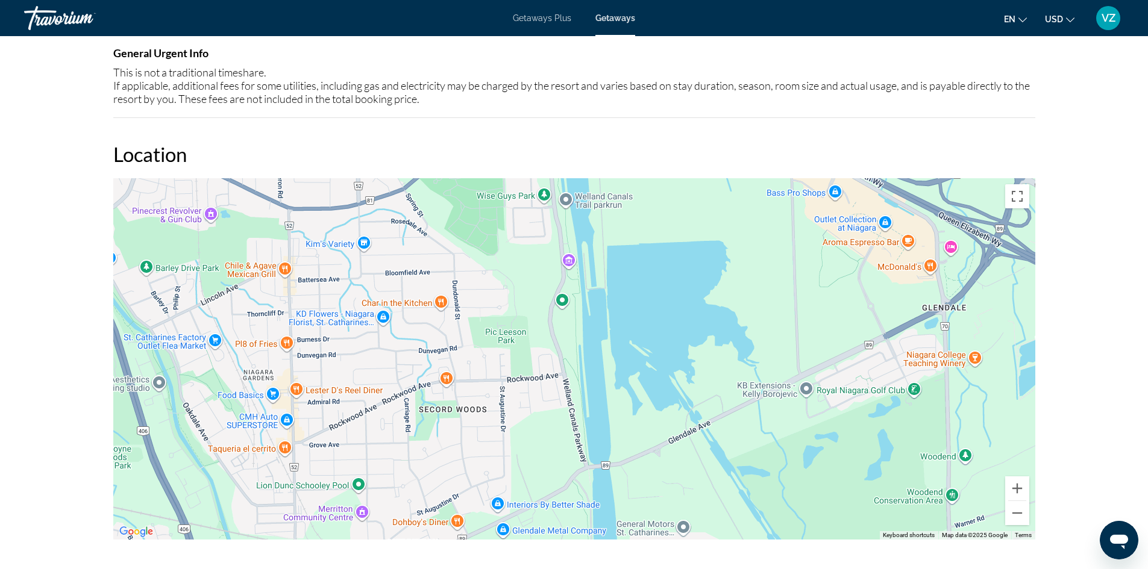
drag, startPoint x: 1583, startPoint y: 1048, endPoint x: 1132, endPoint y: 535, distance: 683.3
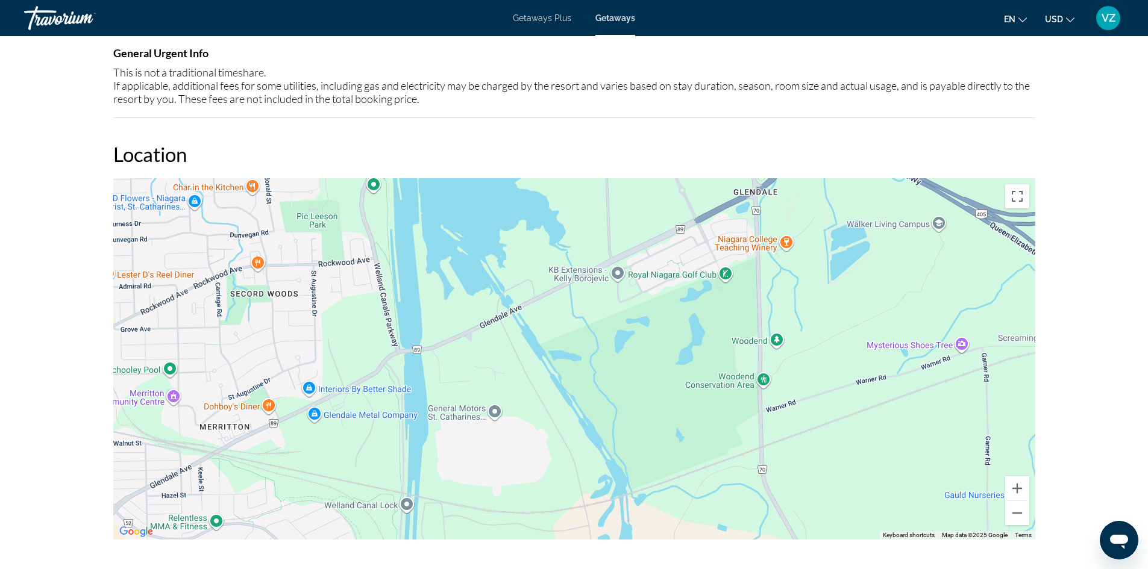
click at [937, 404] on div "To activate drag with keyboard, press Alt + Enter. Once in keyboard drag state,…" at bounding box center [574, 359] width 922 height 362
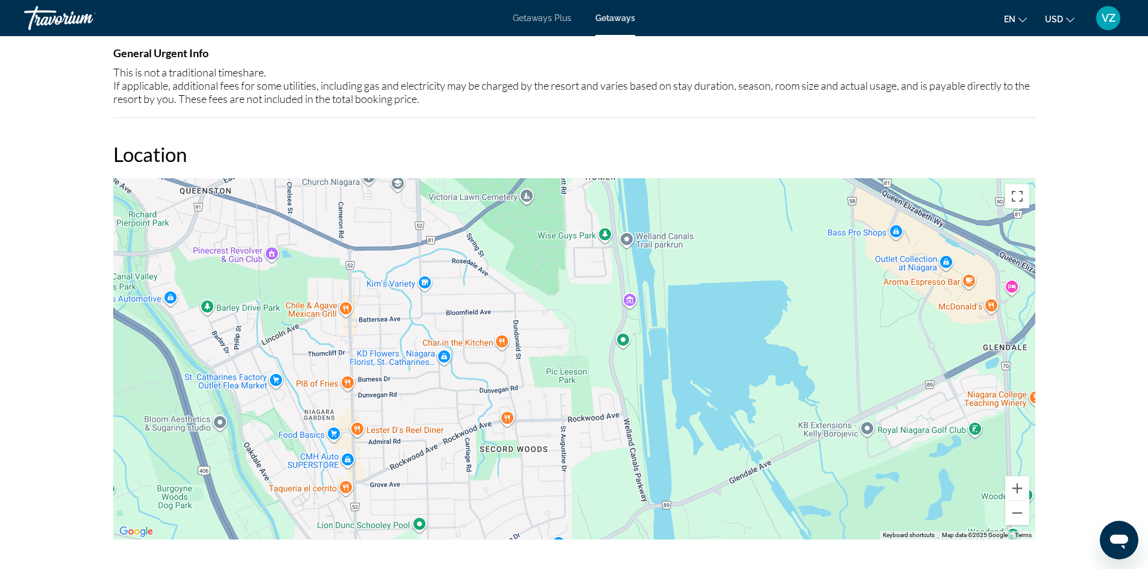
drag, startPoint x: 470, startPoint y: 215, endPoint x: 722, endPoint y: 374, distance: 297.9
click at [722, 374] on div "Main content" at bounding box center [574, 359] width 922 height 362
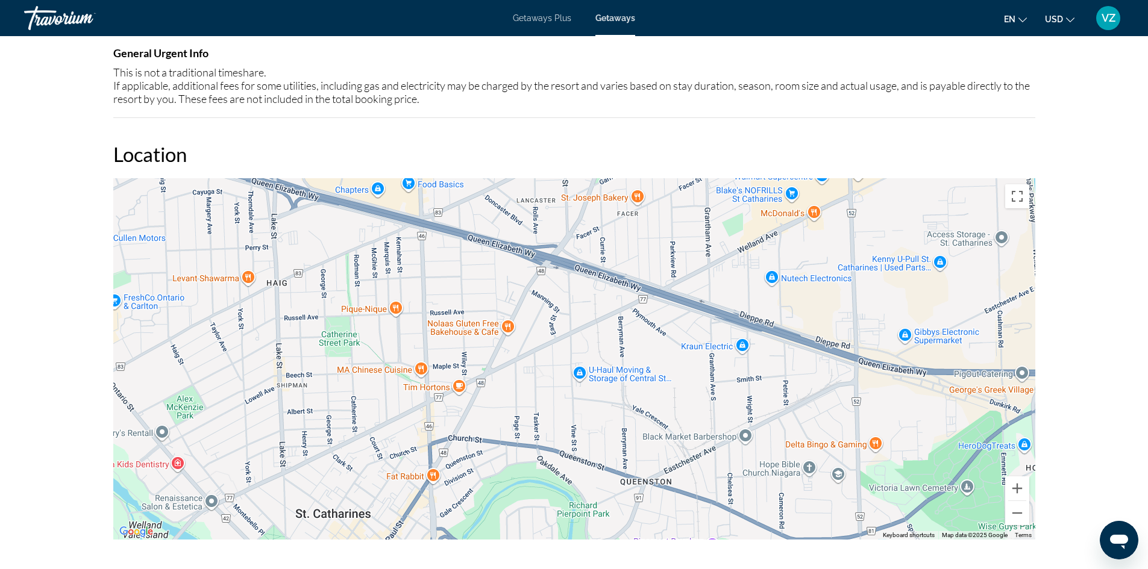
drag, startPoint x: 587, startPoint y: 304, endPoint x: 1027, endPoint y: 597, distance: 528.5
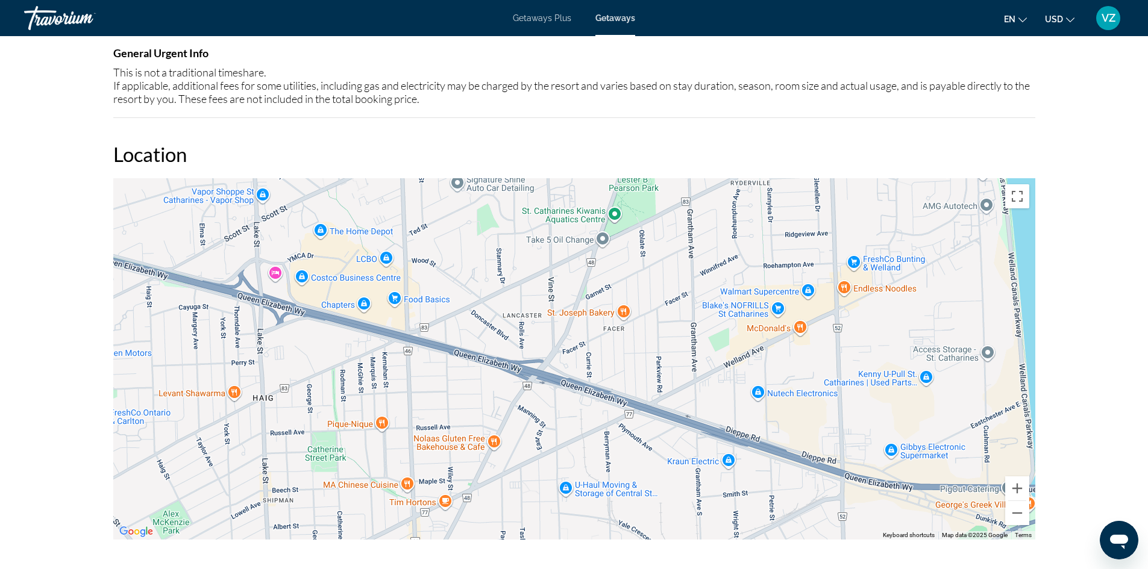
drag, startPoint x: 532, startPoint y: 325, endPoint x: 519, endPoint y: 445, distance: 121.2
click at [519, 445] on div "Main content" at bounding box center [574, 359] width 922 height 362
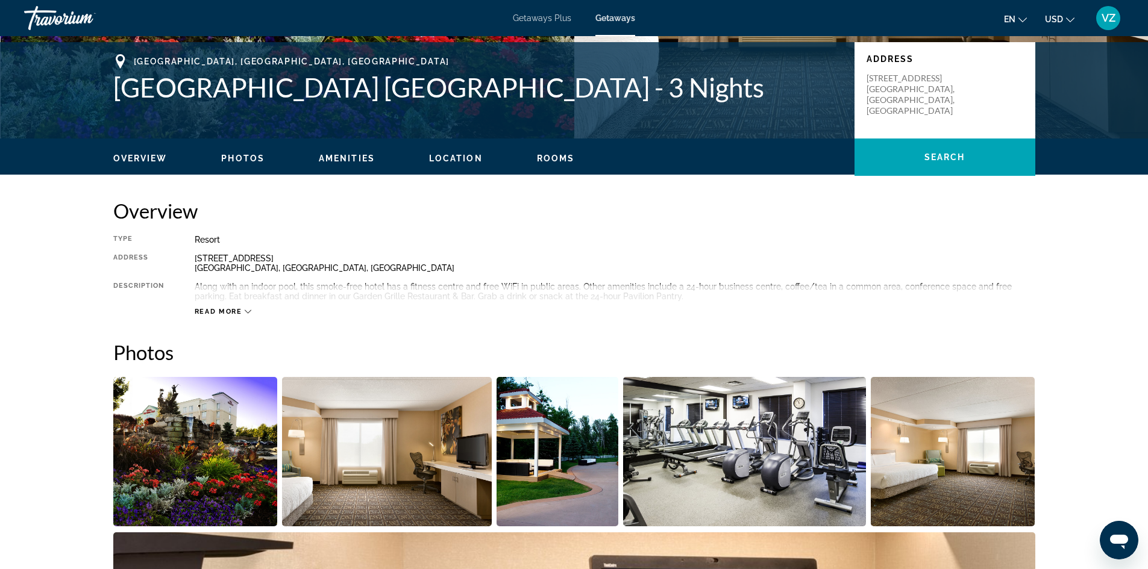
scroll to position [0, 0]
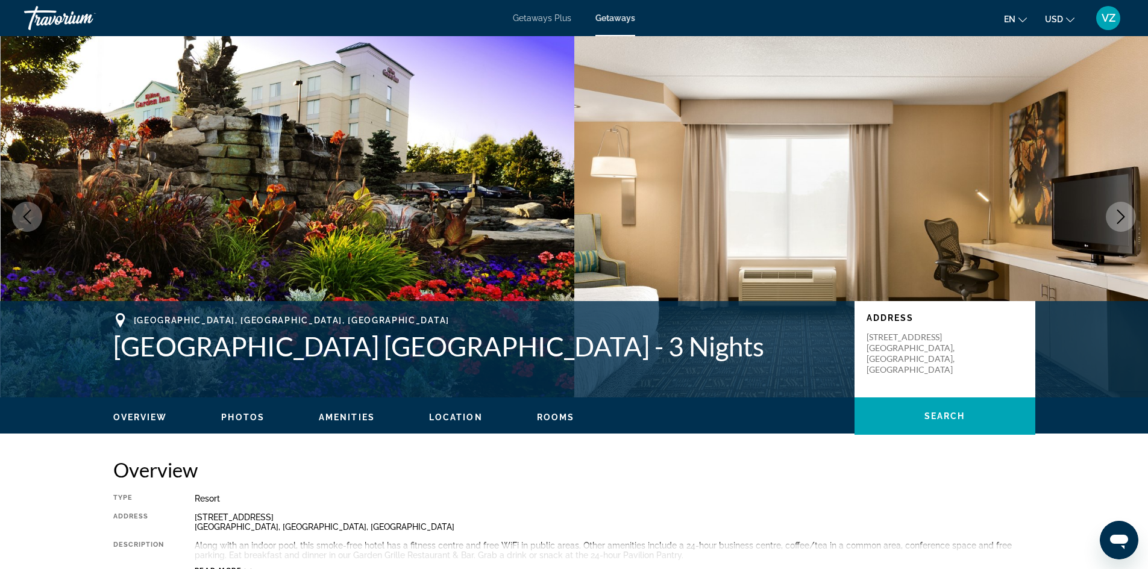
click at [353, 419] on span "Amenities" at bounding box center [347, 418] width 56 height 10
